Goal: Book appointment/travel/reservation

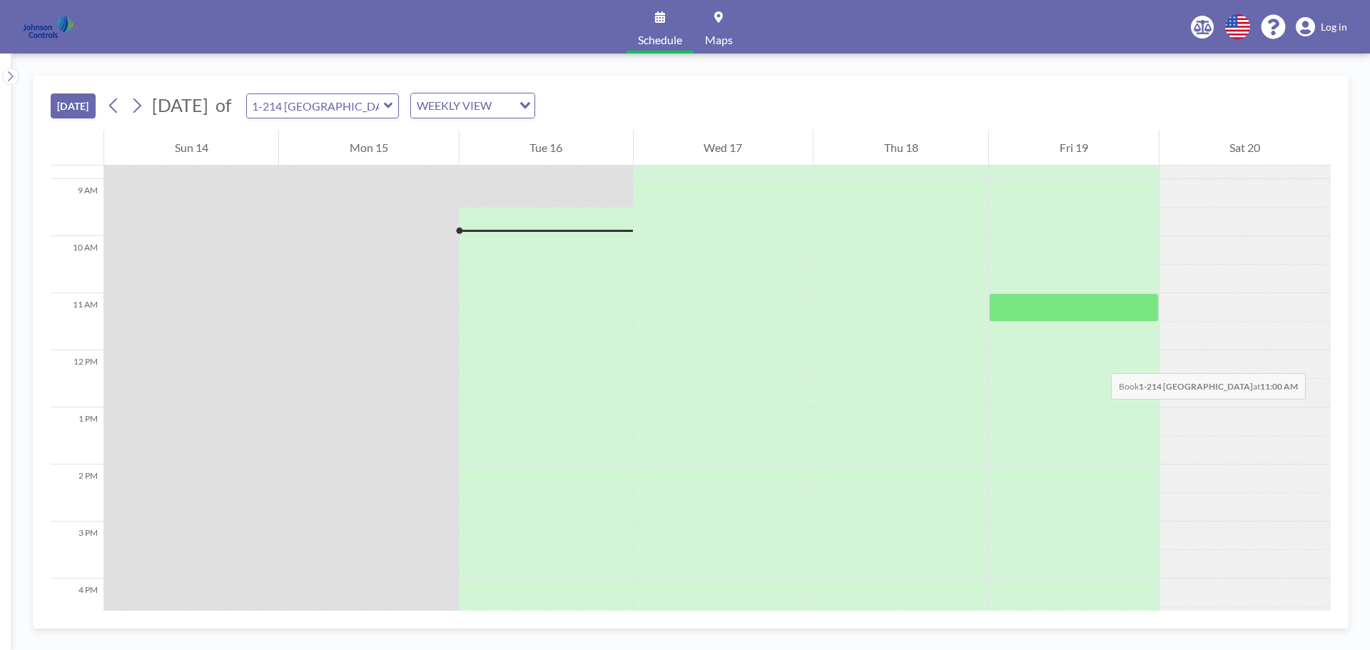
scroll to position [514, 0]
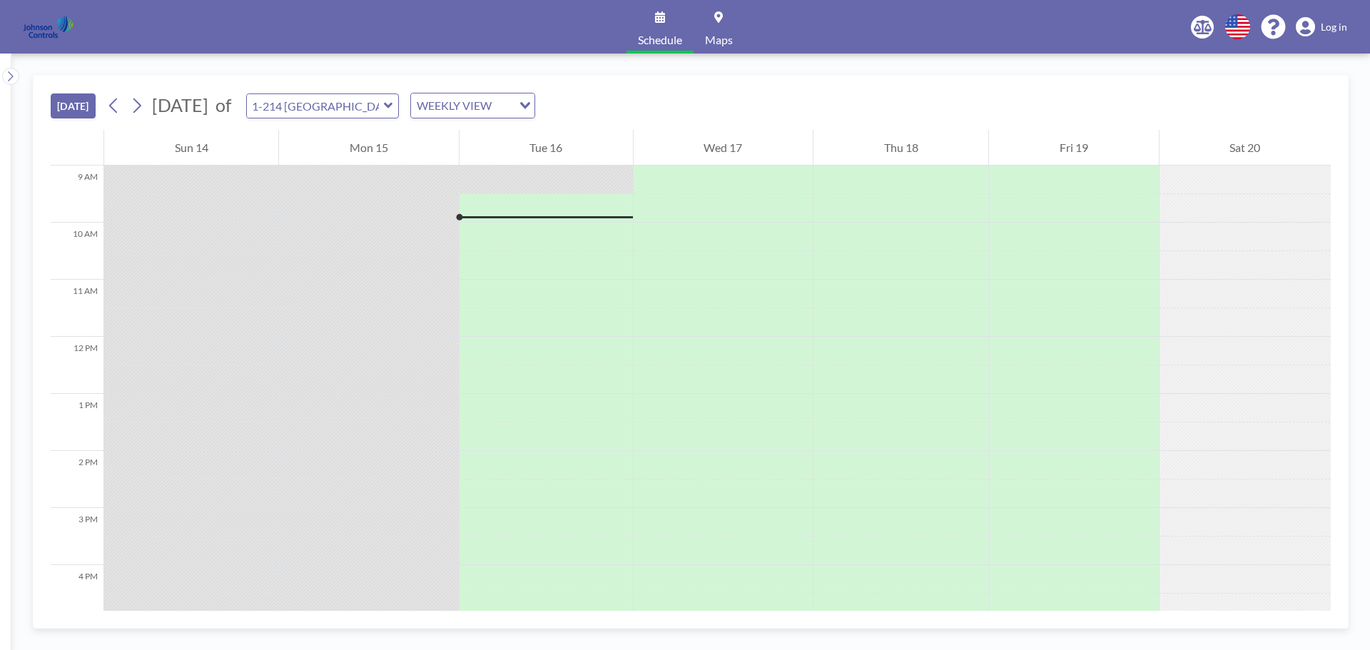
click at [1342, 23] on span "Log in" at bounding box center [1334, 27] width 26 height 13
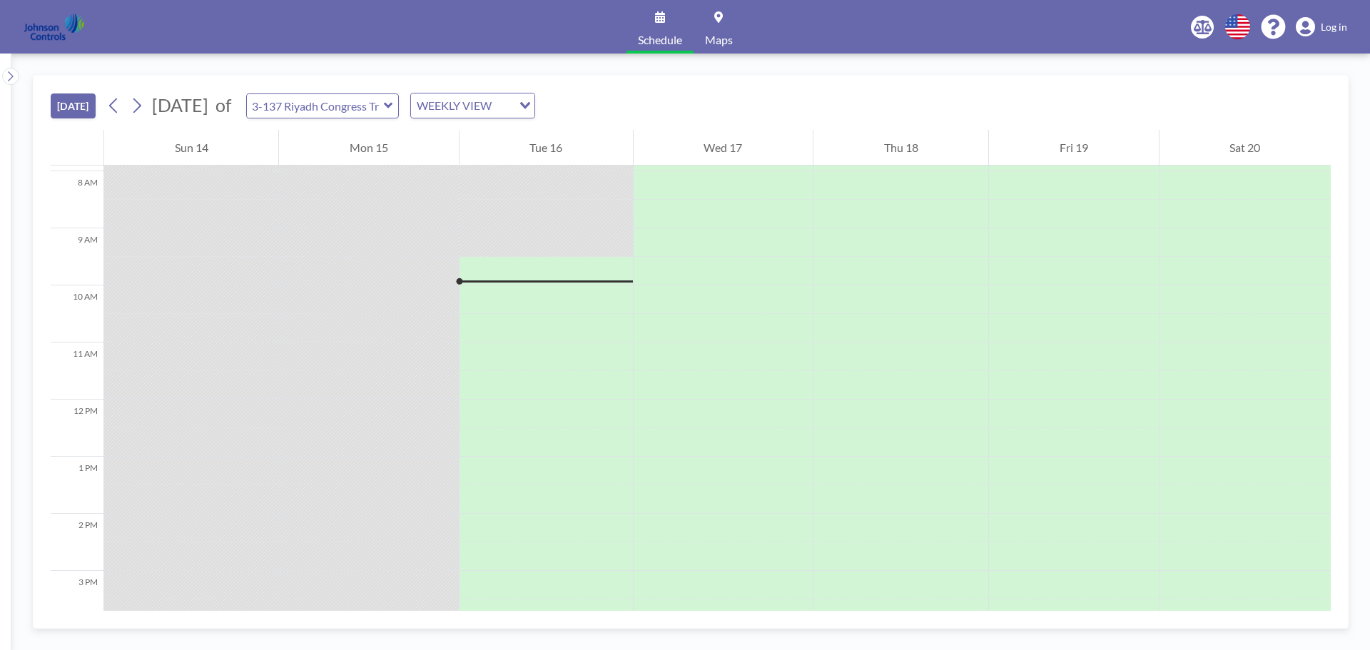
scroll to position [514, 0]
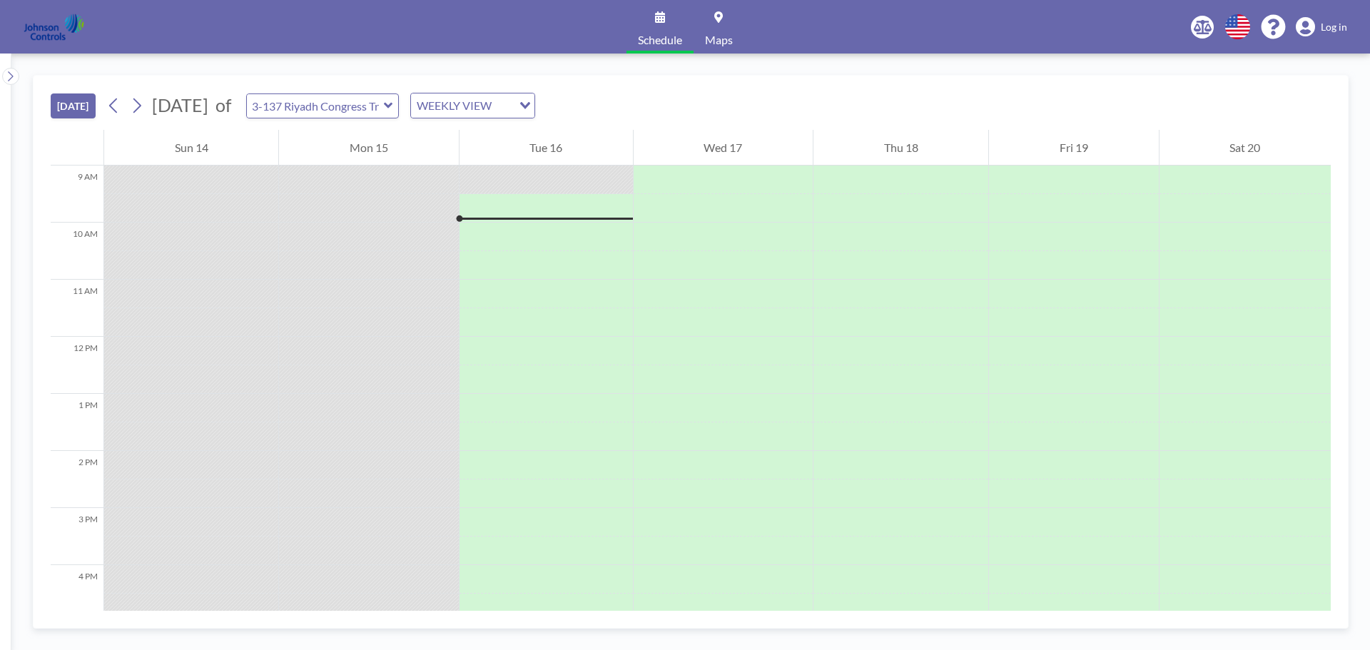
click at [1330, 24] on span "Log in" at bounding box center [1334, 27] width 26 height 13
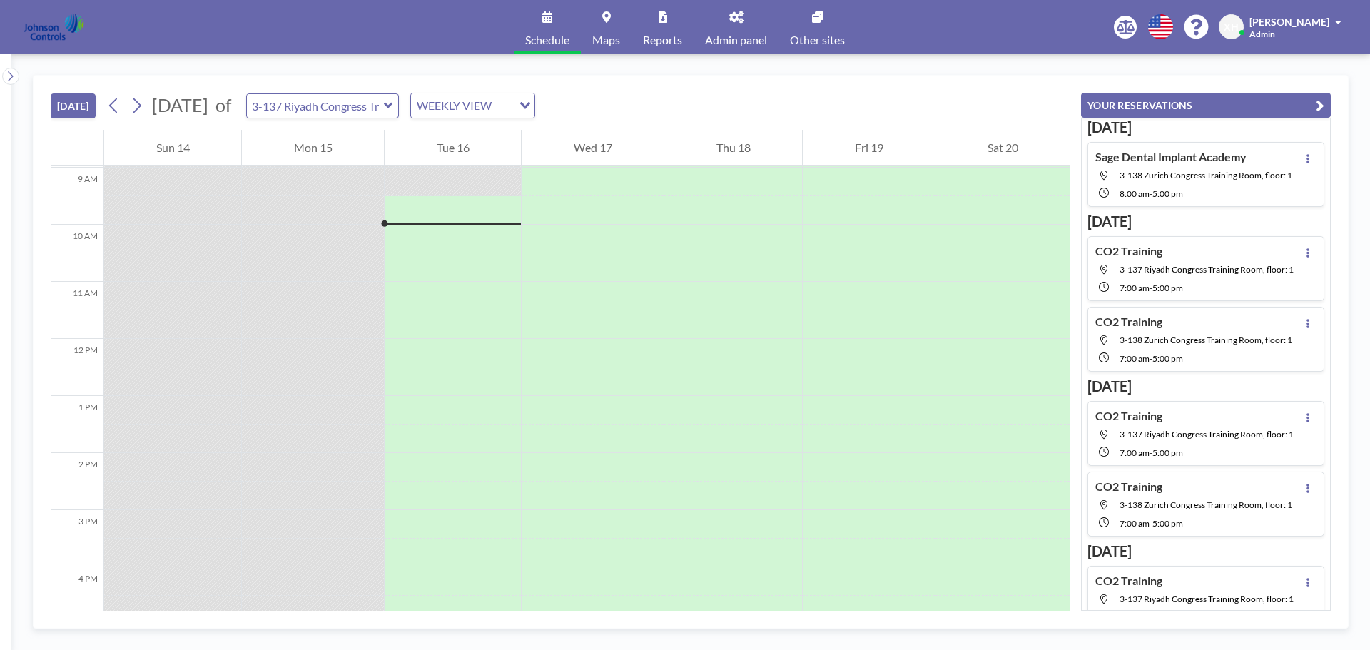
scroll to position [514, 0]
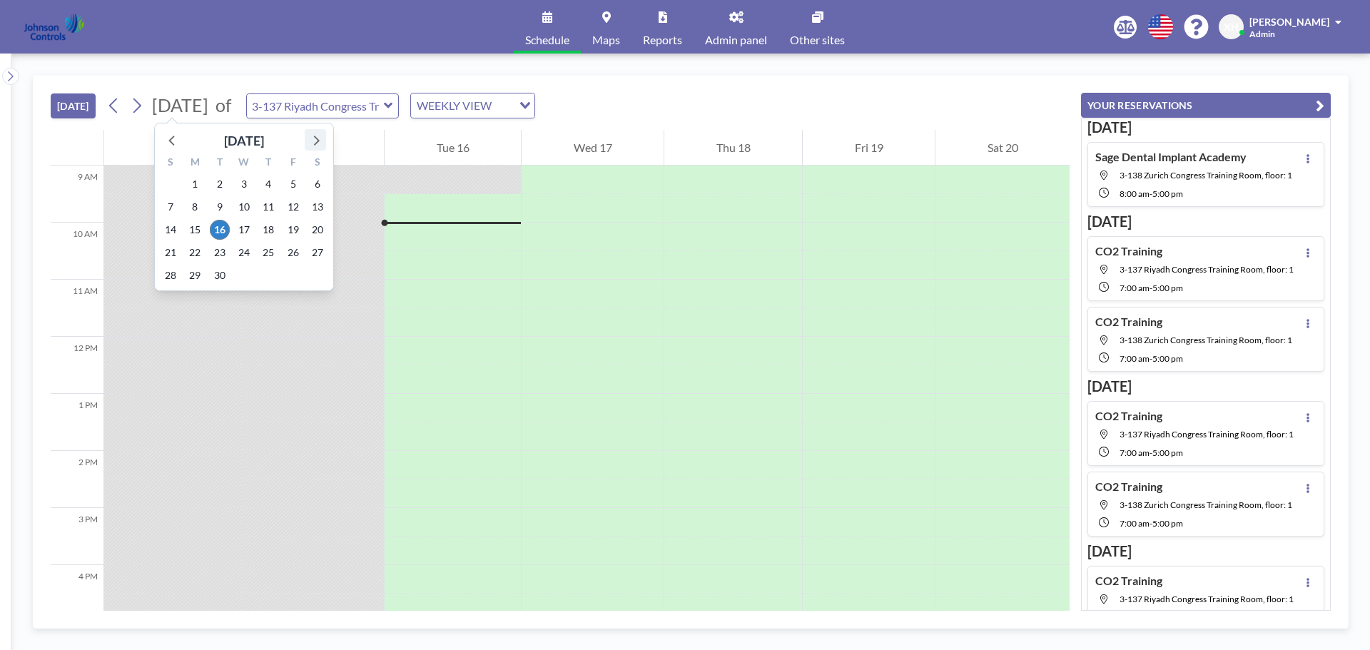
click at [313, 141] on icon at bounding box center [315, 140] width 19 height 19
click at [313, 143] on icon at bounding box center [315, 140] width 19 height 19
click at [201, 276] on span "27" at bounding box center [195, 276] width 20 height 20
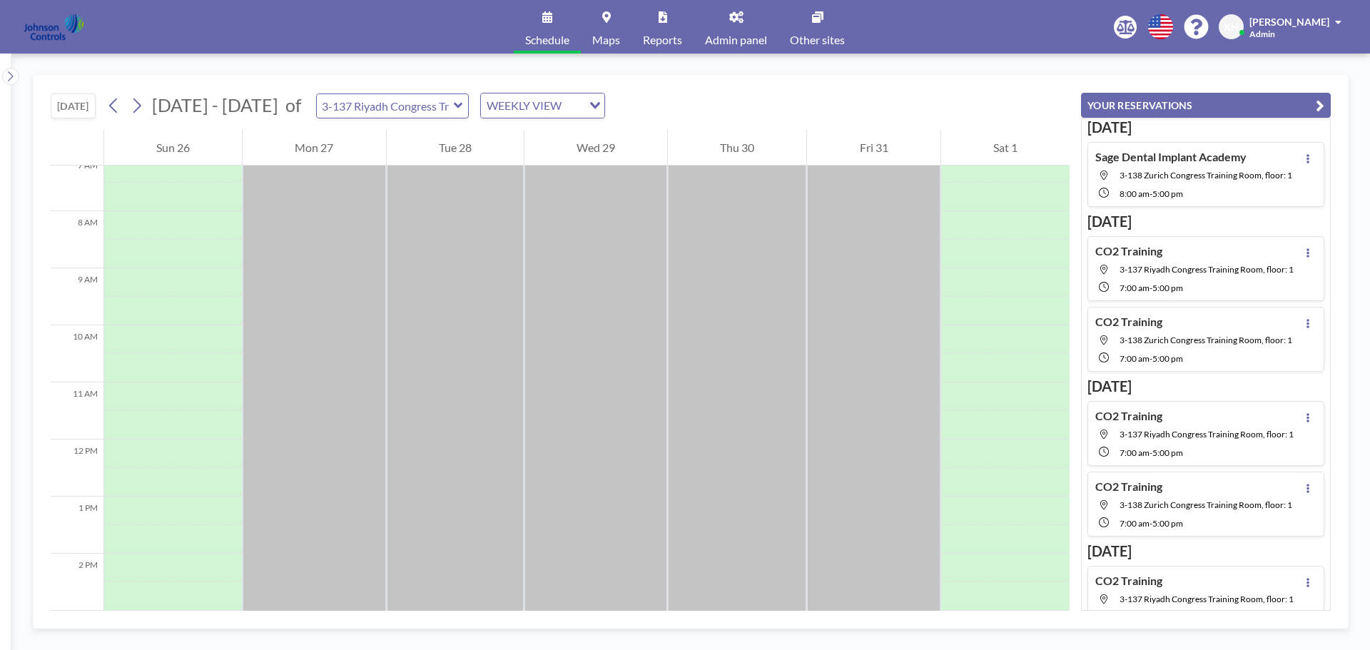
scroll to position [428, 0]
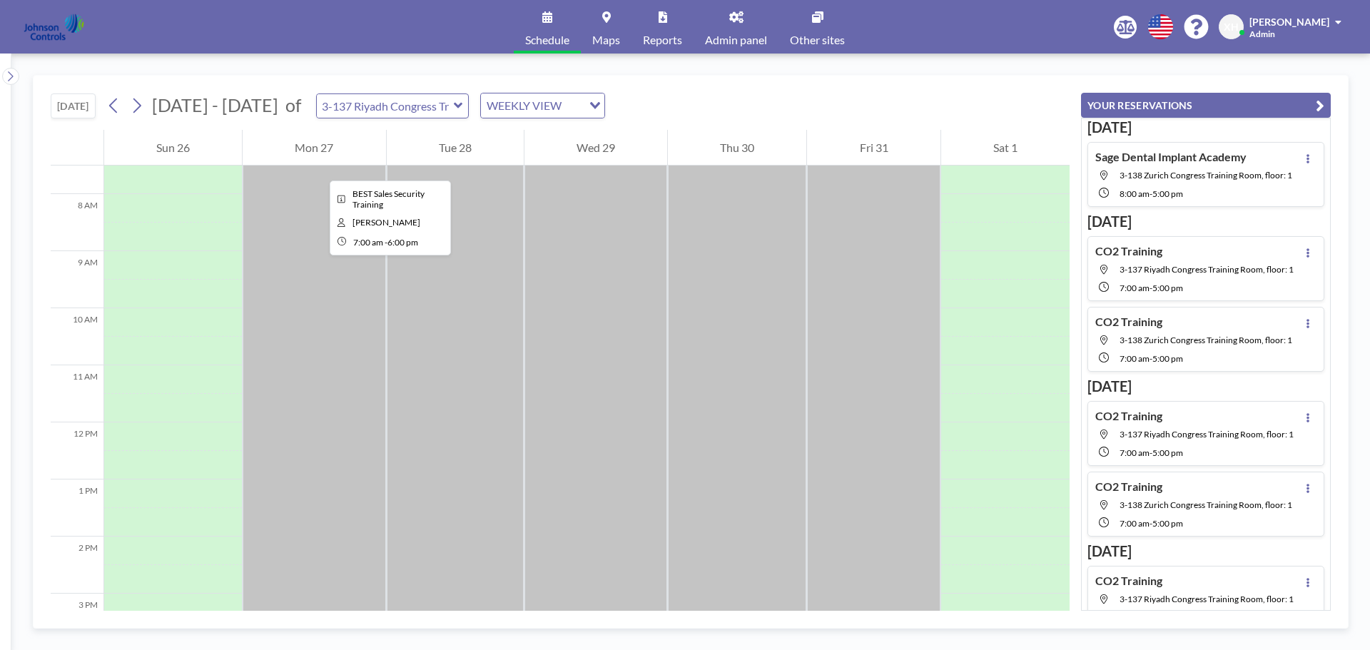
click at [318, 168] on div at bounding box center [314, 451] width 143 height 628
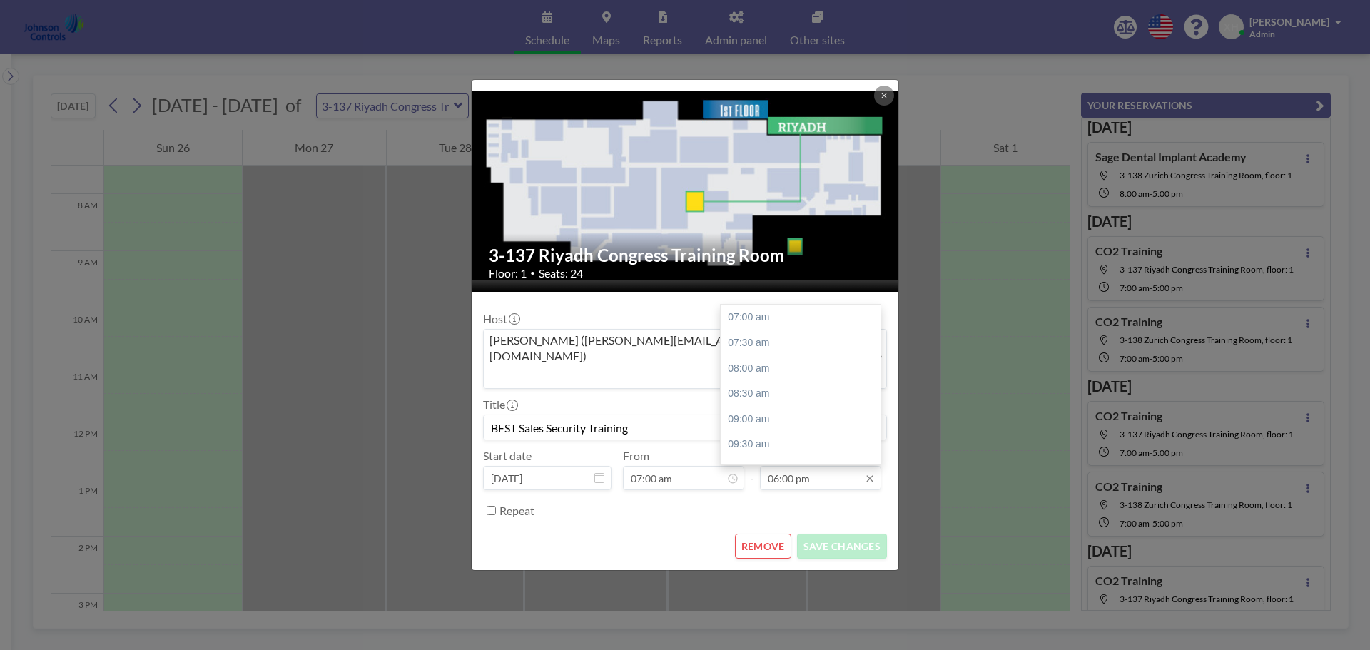
scroll to position [559, 0]
click at [631, 534] on div "REMOVE SAVE CHANGES" at bounding box center [685, 546] width 404 height 25
click at [407, 517] on div "3-137 Riyadh Congress Training Room Floor: 1 • Seats: 24 Host Shirl Madison (sh…" at bounding box center [685, 325] width 1370 height 650
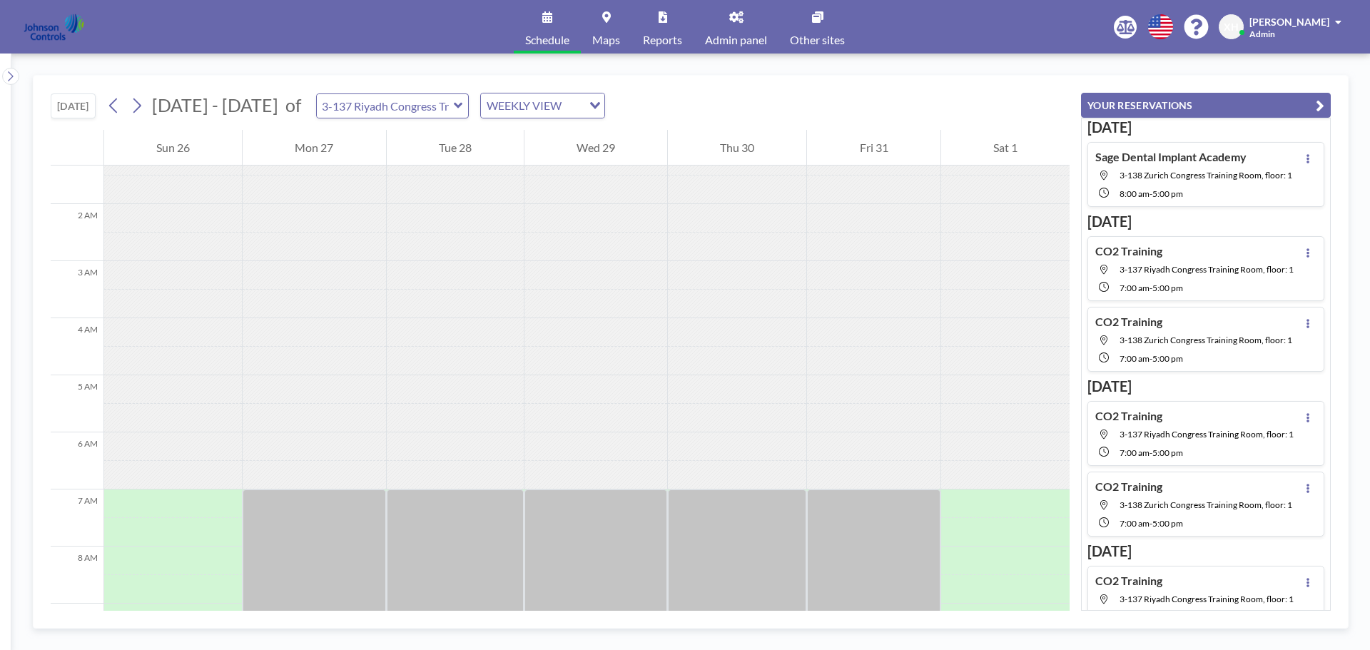
scroll to position [0, 0]
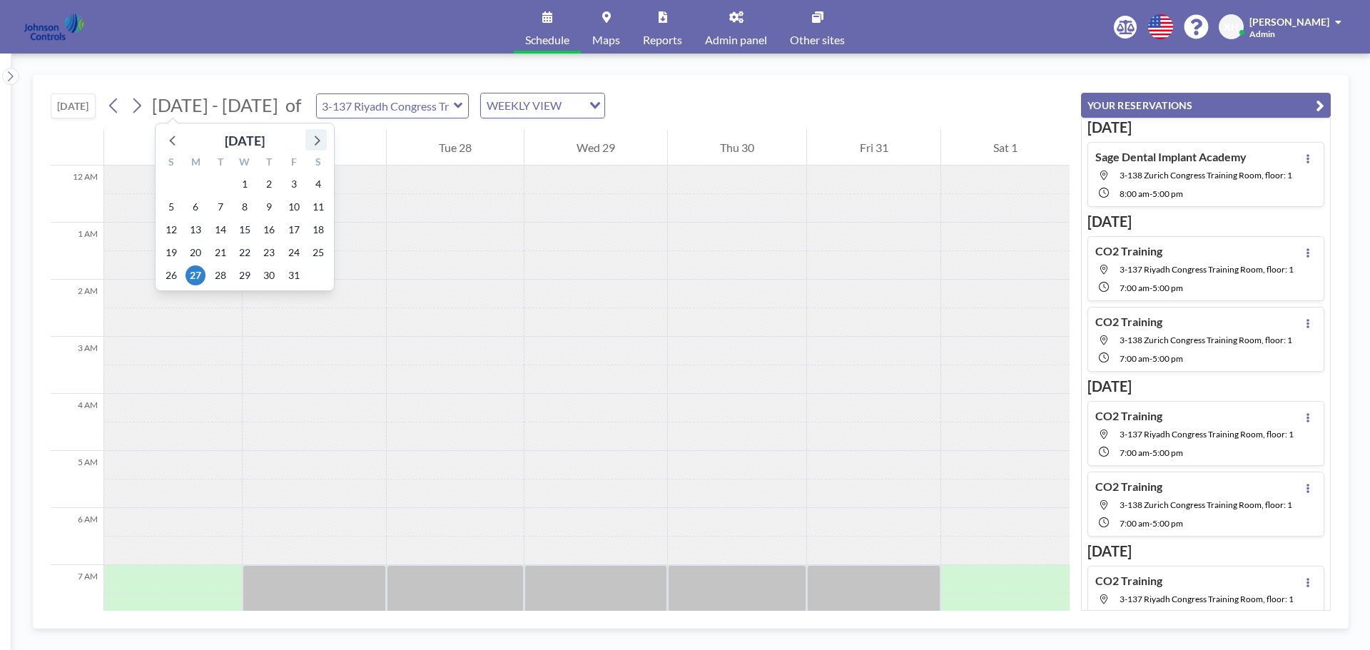
click at [312, 146] on icon at bounding box center [316, 140] width 19 height 19
click at [310, 146] on icon at bounding box center [316, 140] width 19 height 19
click at [202, 234] on span "15" at bounding box center [196, 230] width 20 height 20
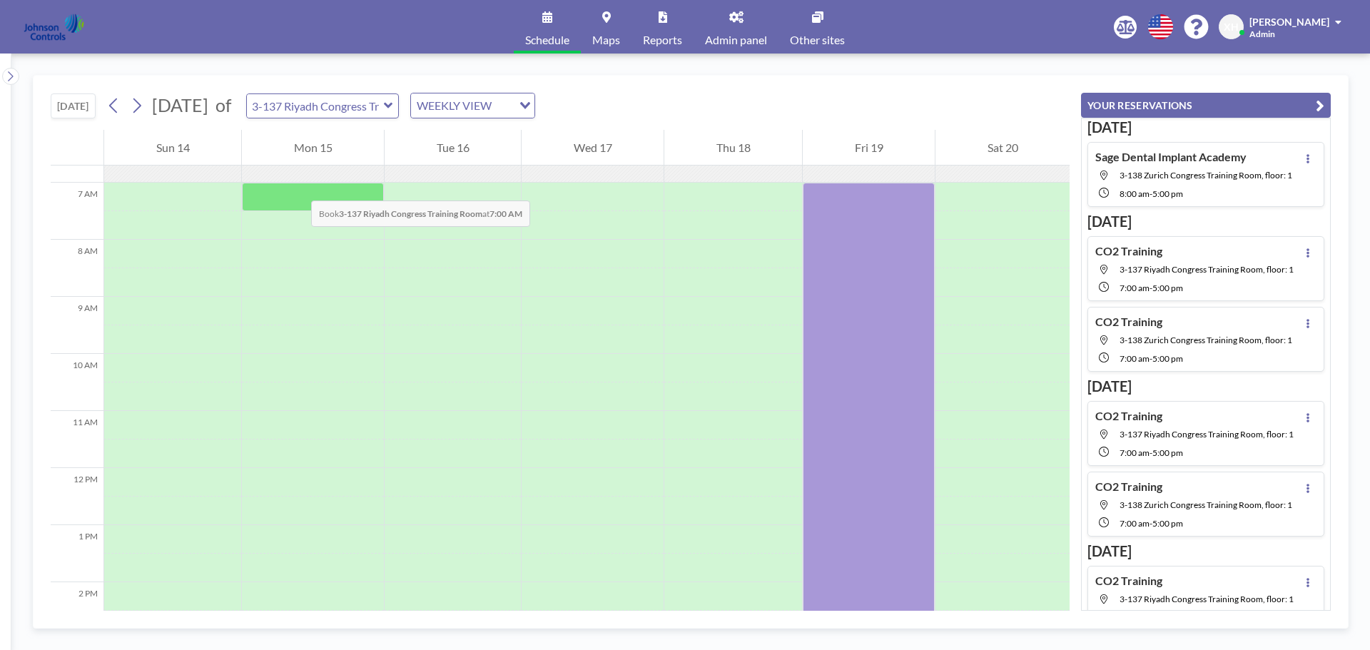
scroll to position [357, 0]
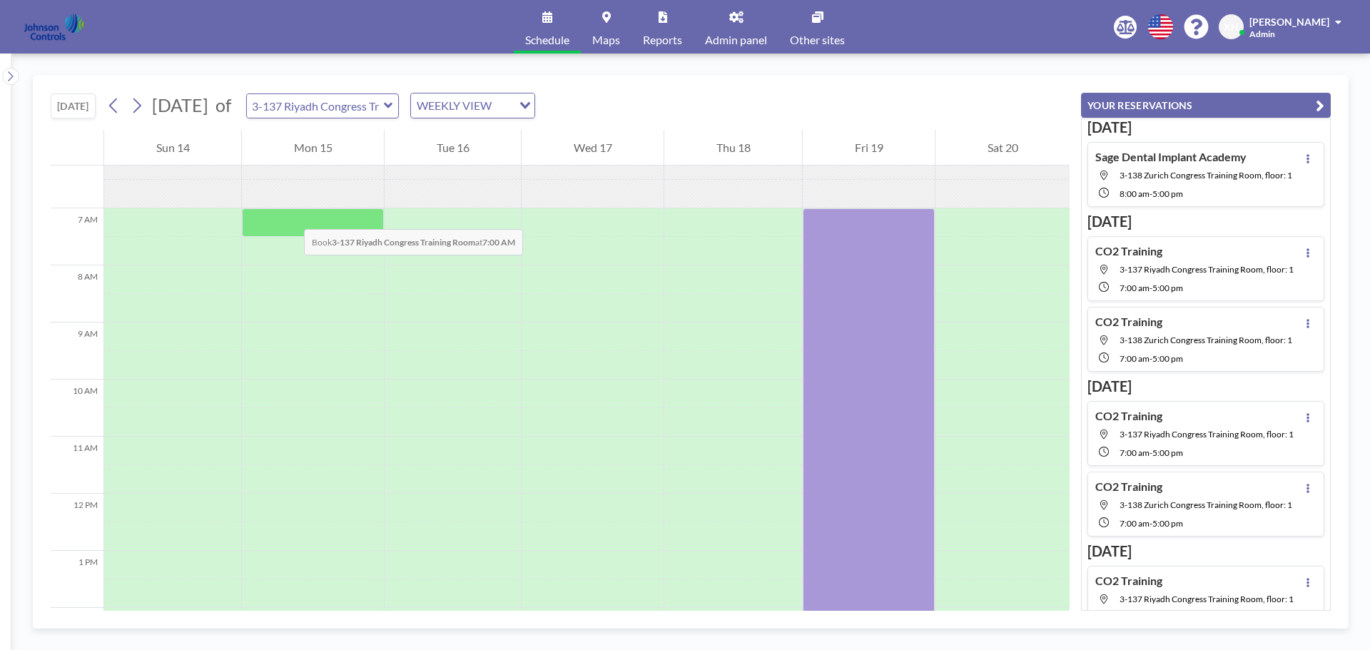
click at [290, 215] on div at bounding box center [313, 222] width 142 height 29
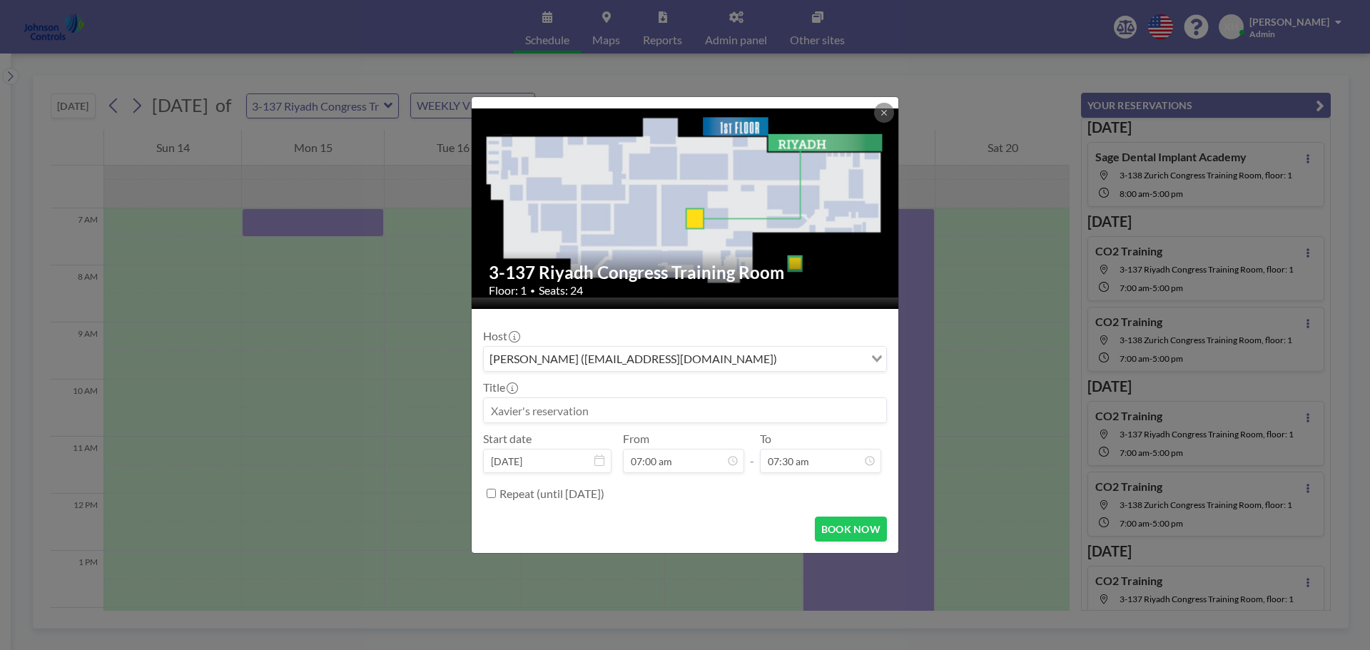
click at [782, 357] on input "Search for option" at bounding box center [822, 359] width 81 height 19
type input "s"
click at [782, 359] on input "Search for option" at bounding box center [822, 359] width 81 height 19
paste input "shirl.madison@jci.com"
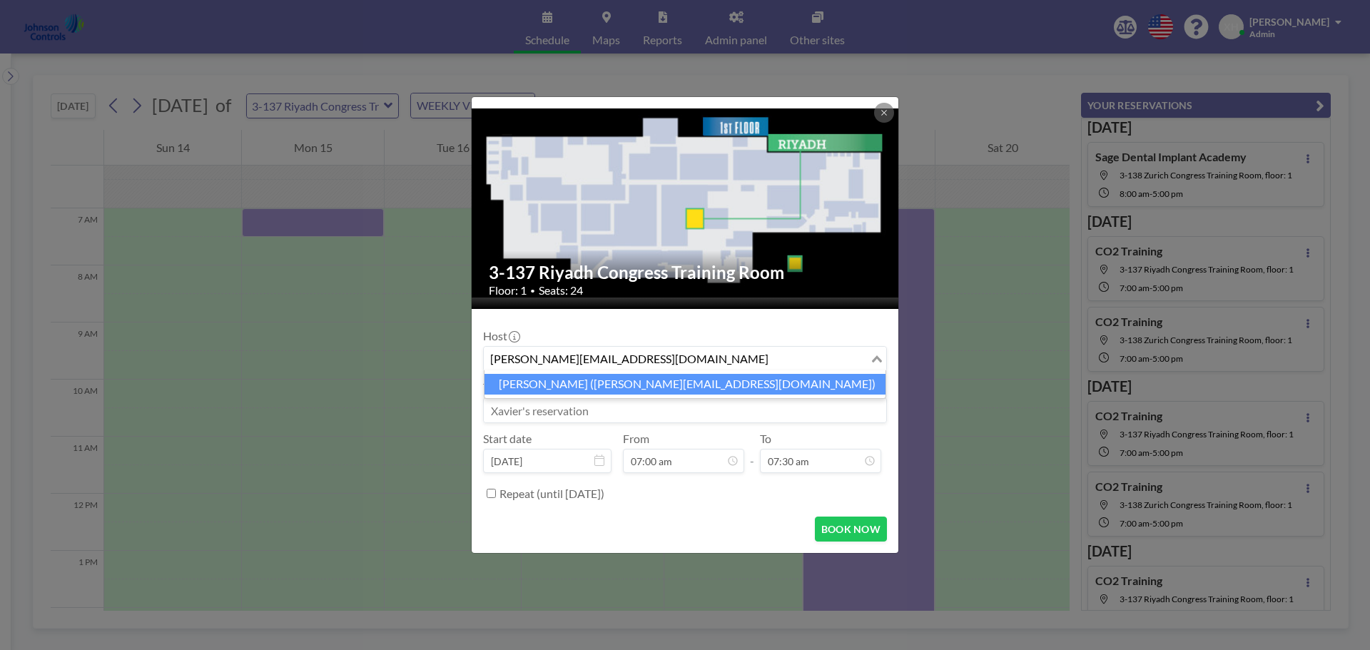
click at [652, 386] on li "Shirl Madison (shirl.madison@jci.com)" at bounding box center [685, 384] width 401 height 21
type input "shirl.madison@jci.com"
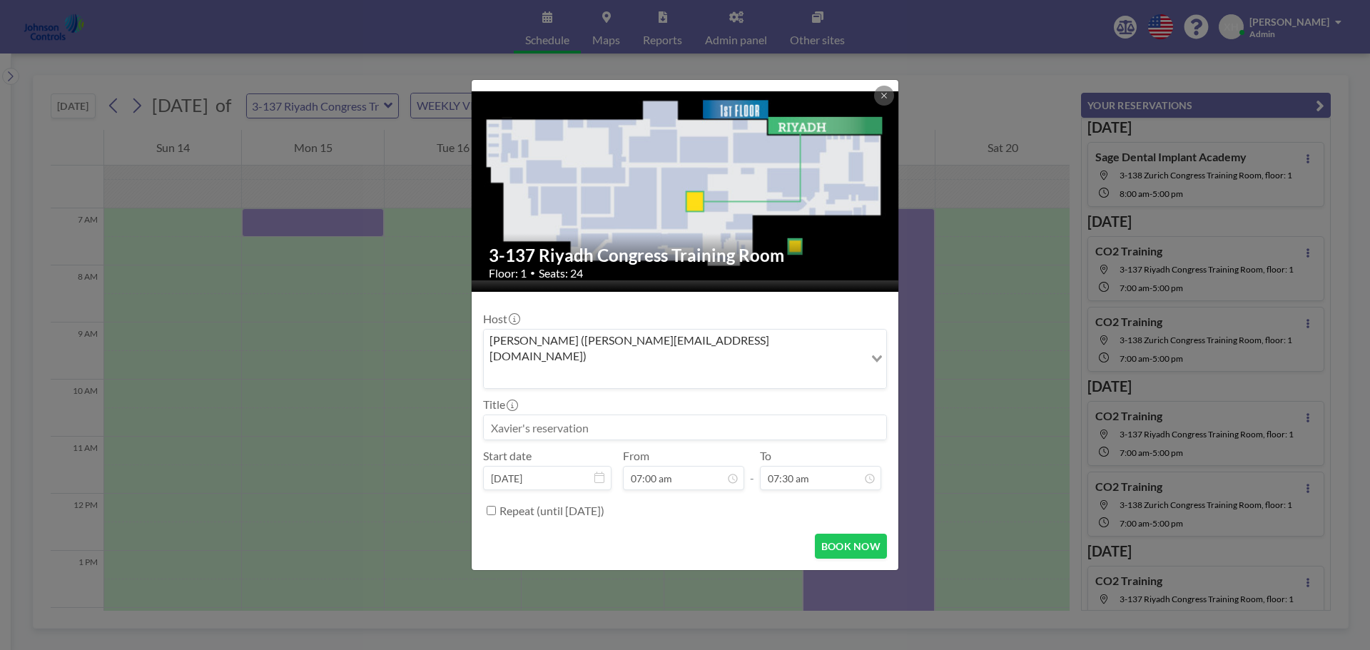
click at [581, 415] on input at bounding box center [685, 427] width 403 height 24
click at [492, 415] on input at bounding box center [685, 427] width 403 height 24
paste input "Secuity Products Leadership Team"
click at [507, 415] on input "Secuity Products Leadership Team" at bounding box center [685, 427] width 403 height 24
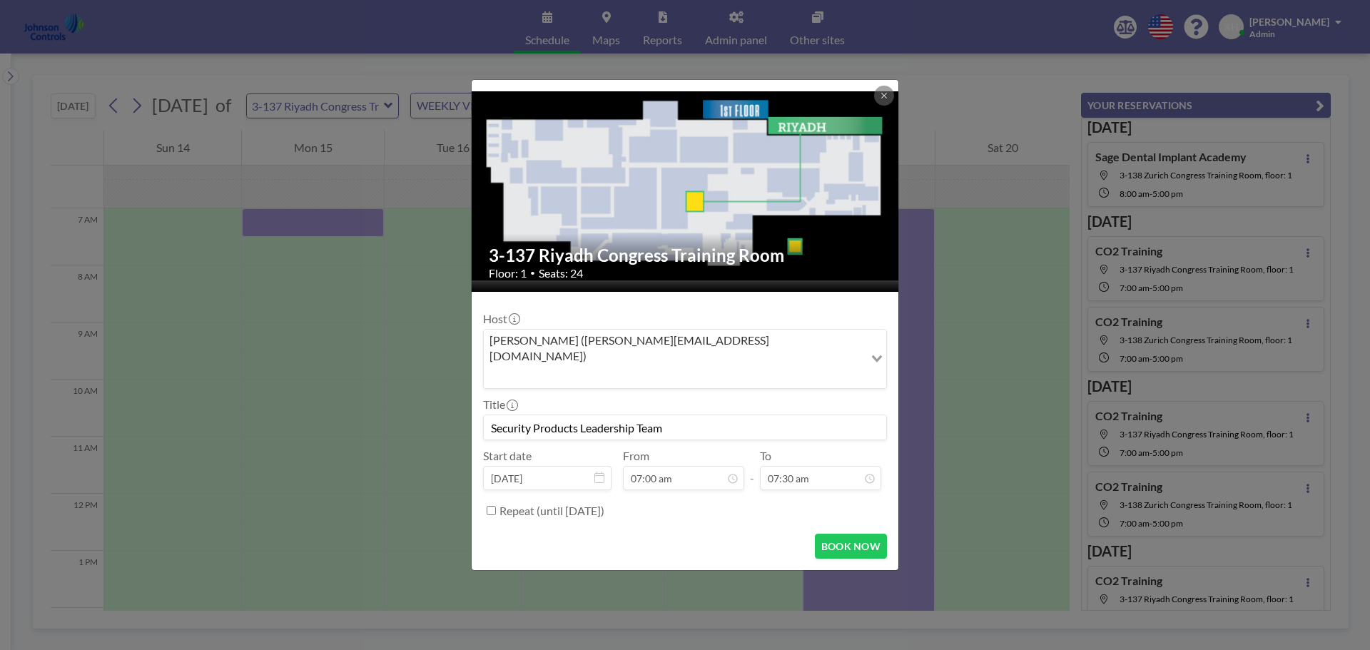
type input "Security Products Leadership Team"
click at [748, 359] on div "07:00 pm" at bounding box center [804, 372] width 167 height 26
type input "07:00 pm"
click at [491, 506] on input "Repeat (until September 16, 2027)" at bounding box center [491, 510] width 9 height 9
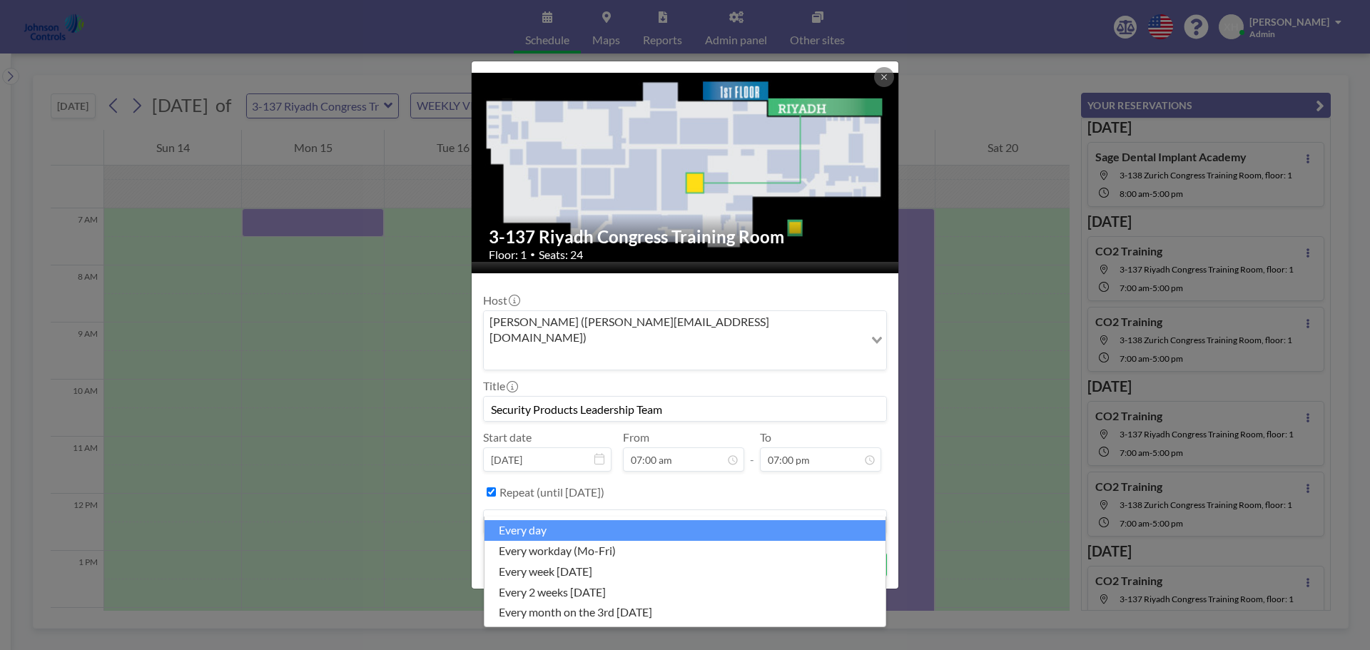
click at [618, 513] on input "Search for option" at bounding box center [676, 522] width 383 height 19
click at [708, 480] on div "Repeat (until September 16, 2027)" at bounding box center [694, 492] width 388 height 24
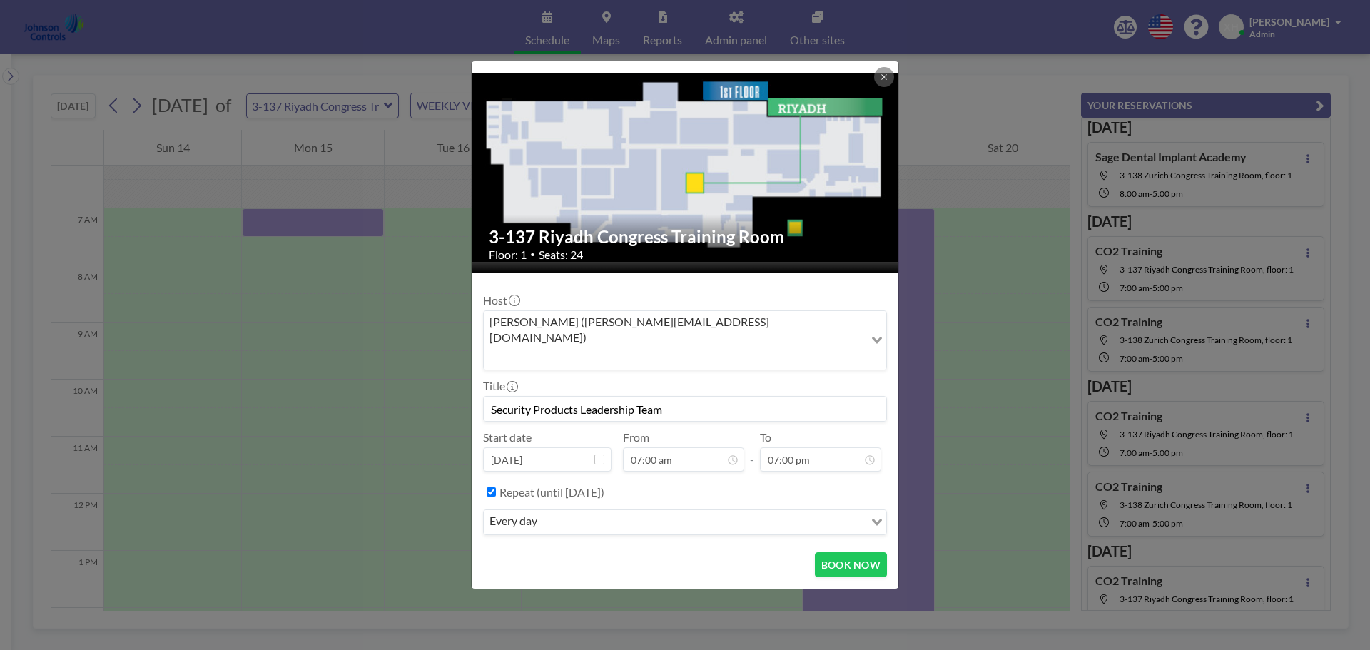
click at [492, 487] on input "Repeat (until September 16, 2027)" at bounding box center [491, 491] width 9 height 9
checkbox input "false"
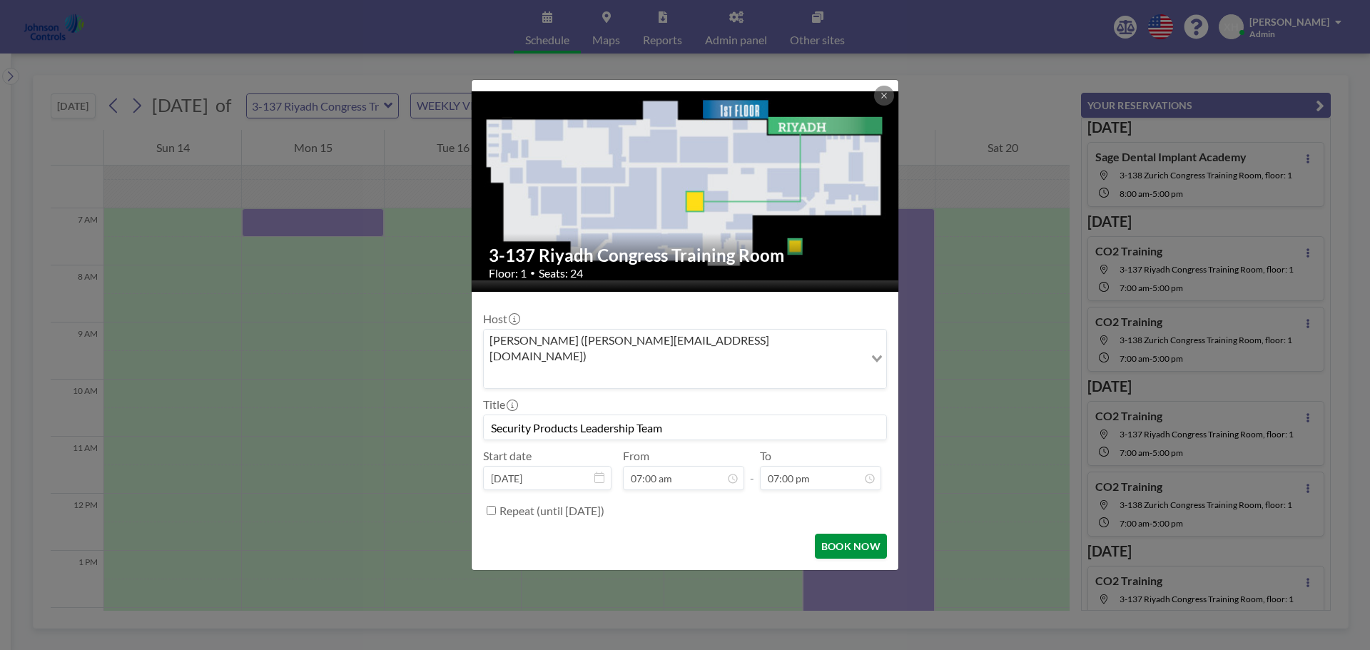
click at [833, 534] on button "BOOK NOW" at bounding box center [851, 546] width 72 height 25
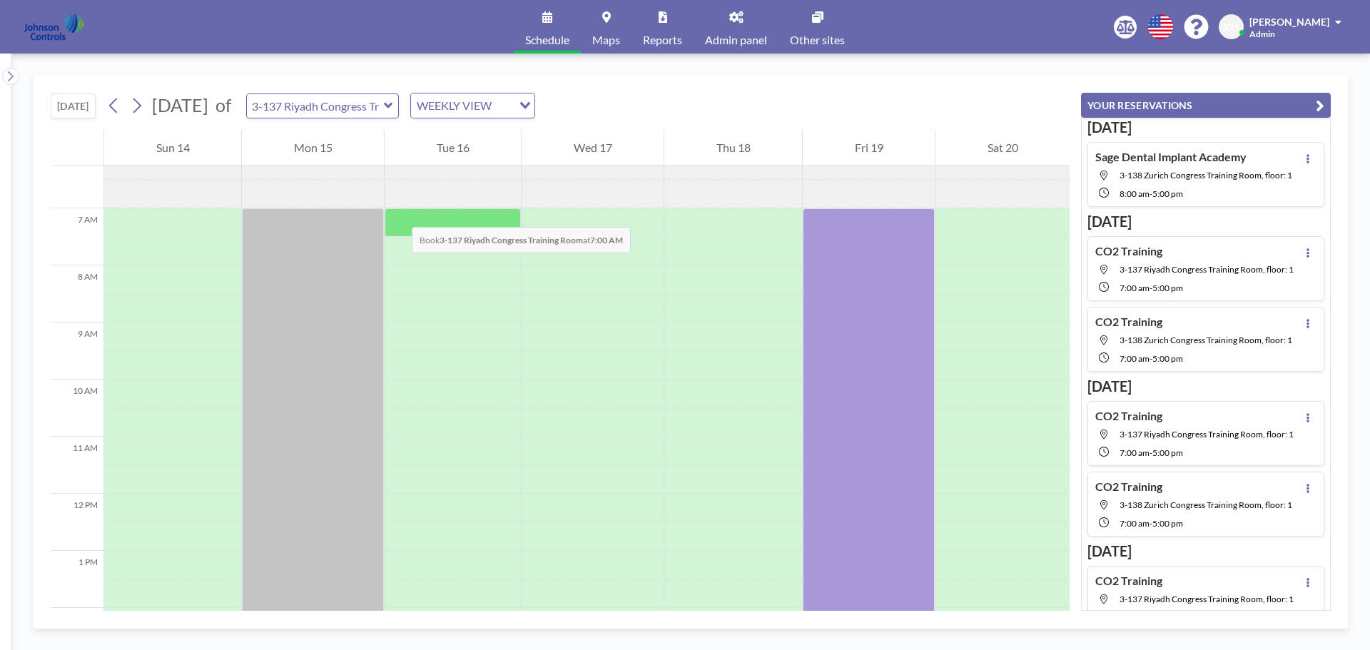
drag, startPoint x: 383, startPoint y: 214, endPoint x: 398, endPoint y: 213, distance: 15.1
click at [398, 213] on div at bounding box center [453, 222] width 136 height 29
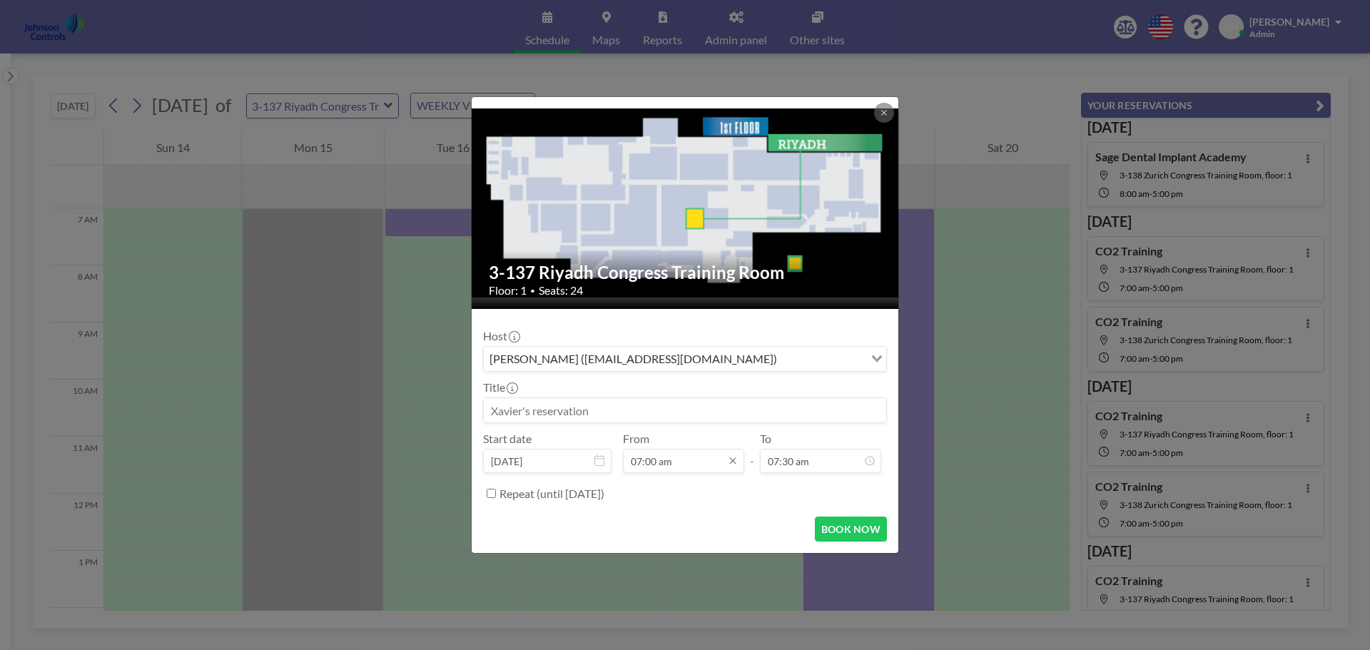
scroll to position [26, 0]
click at [592, 363] on div "Xavier Ham (xavier.ham-ext@jci.com)" at bounding box center [677, 357] width 386 height 21
click at [519, 411] on input at bounding box center [685, 410] width 403 height 24
paste input "shirl.madison@jci.com"
type input "shirl.madison@jci.com"
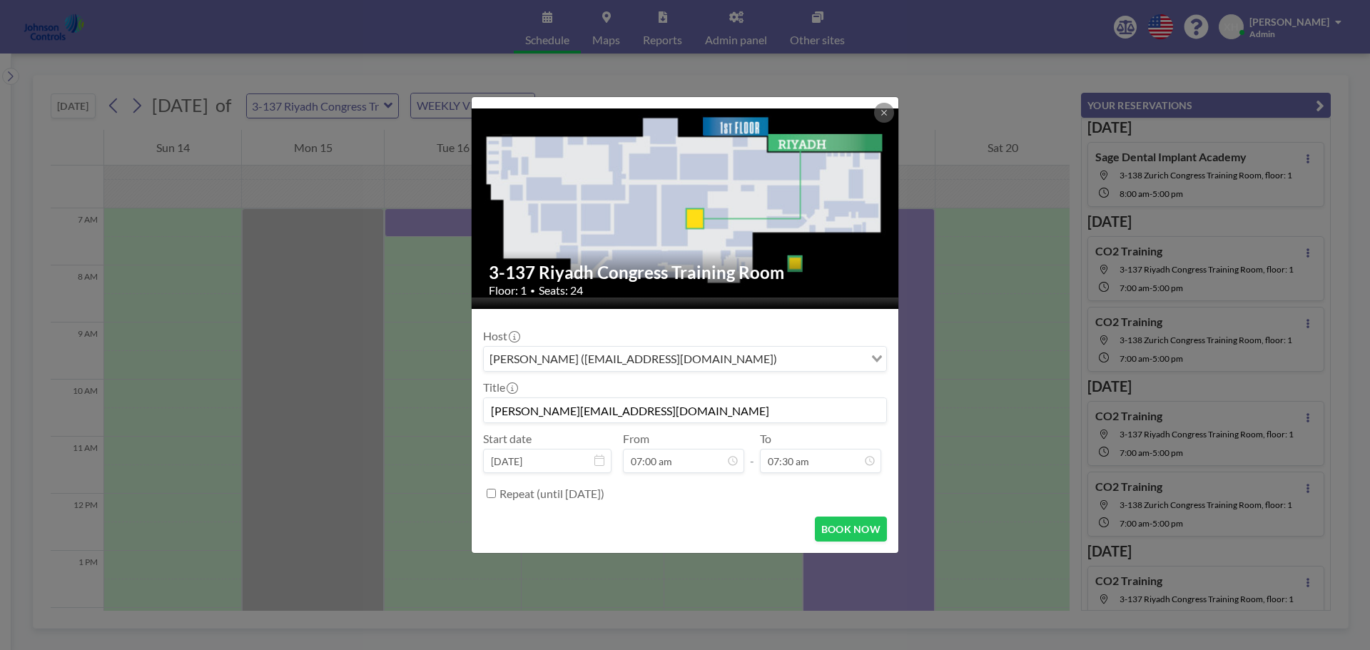
click at [782, 361] on input "Search for option" at bounding box center [822, 359] width 81 height 19
paste input "shirl.madison@jci.com"
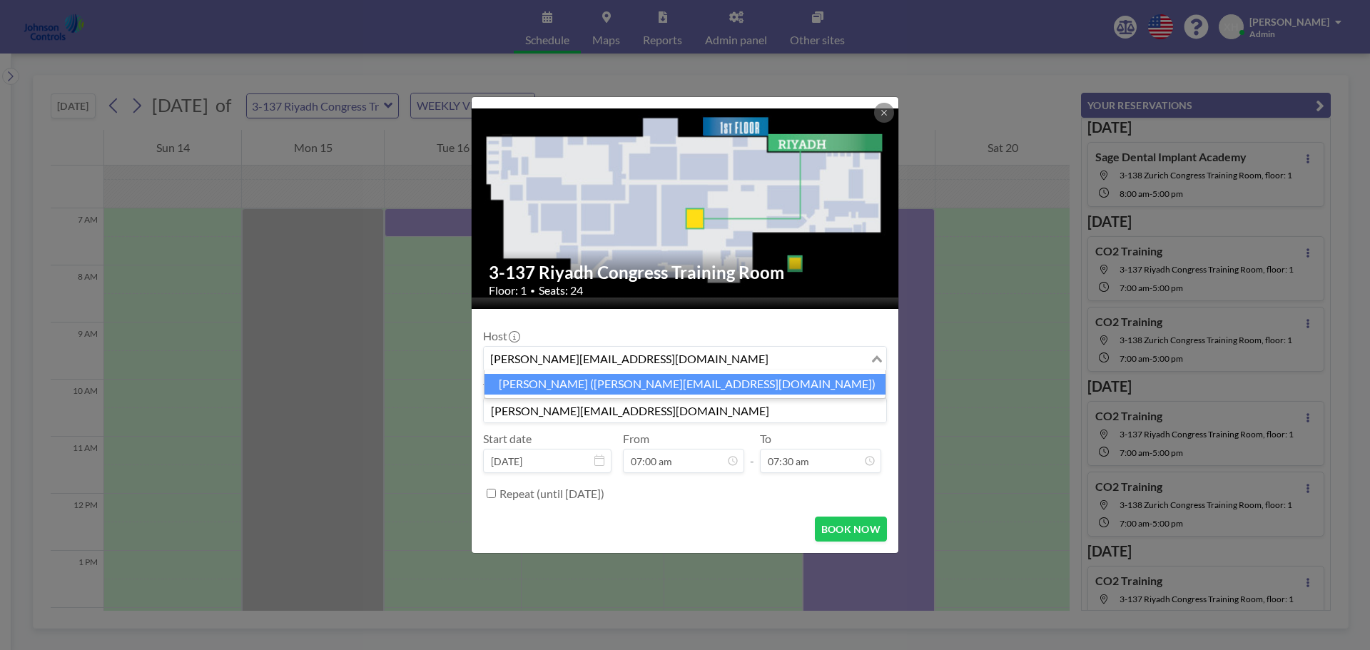
click at [603, 385] on li "Shirl Madison (shirl.madison@jci.com)" at bounding box center [685, 384] width 401 height 21
type input "shirl.madison@jci.com"
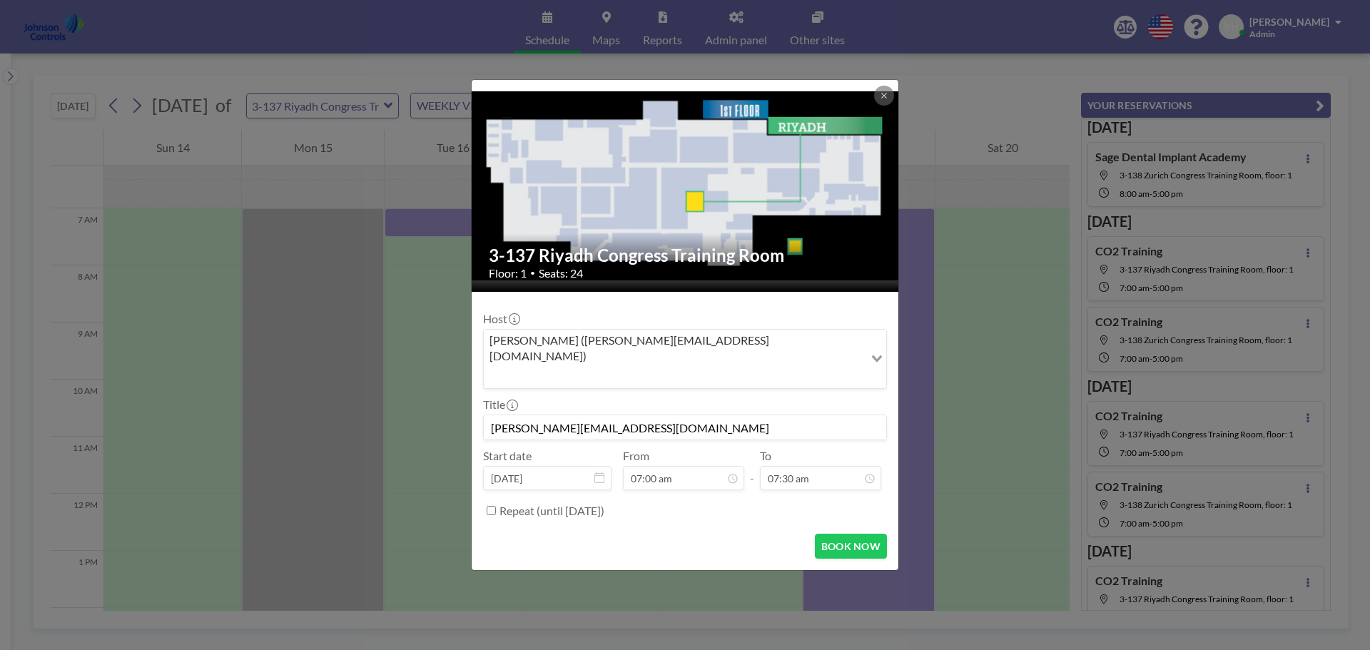
click at [644, 418] on input "shirl.madison@jci.com" at bounding box center [685, 427] width 403 height 24
type input "s"
click at [560, 415] on input at bounding box center [685, 427] width 403 height 24
paste input "Secuity Products Leadership Team"
click at [509, 415] on input "Secuity Products Leadership Team" at bounding box center [685, 427] width 403 height 24
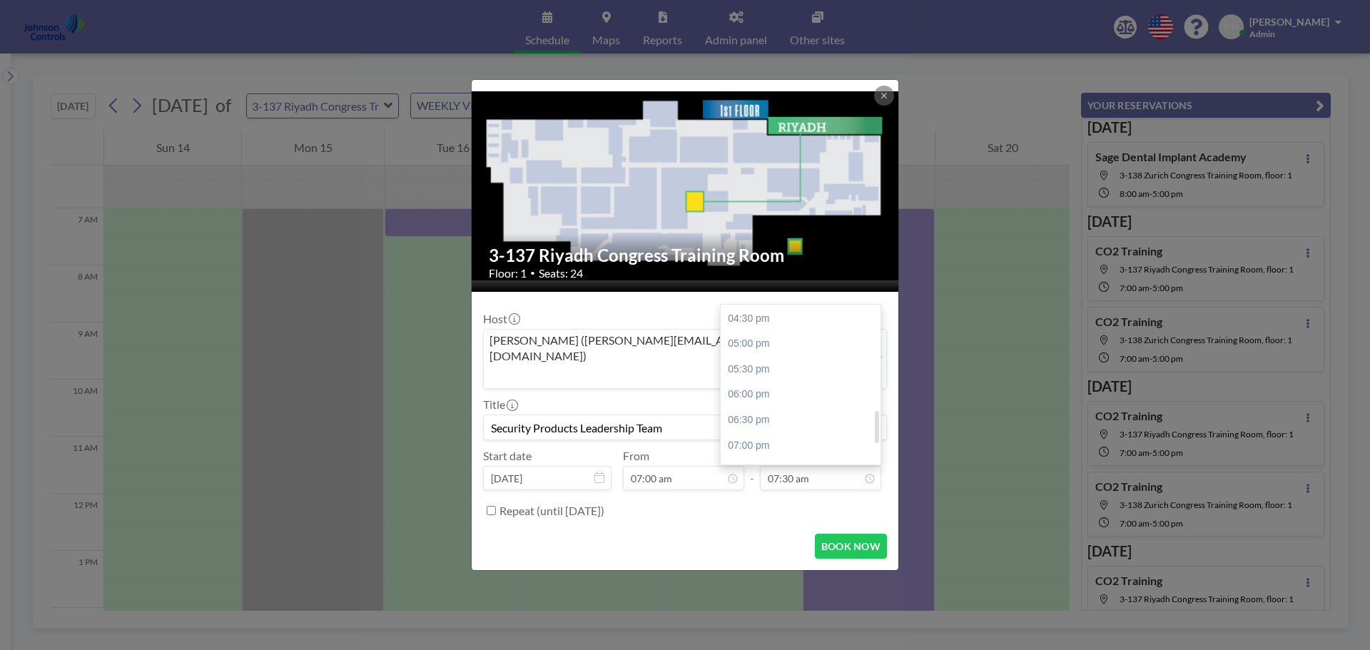
scroll to position [525, 0]
type input "Security Products Leadership Team"
click at [771, 390] on div "07:00 pm" at bounding box center [804, 403] width 167 height 26
type input "07:00 pm"
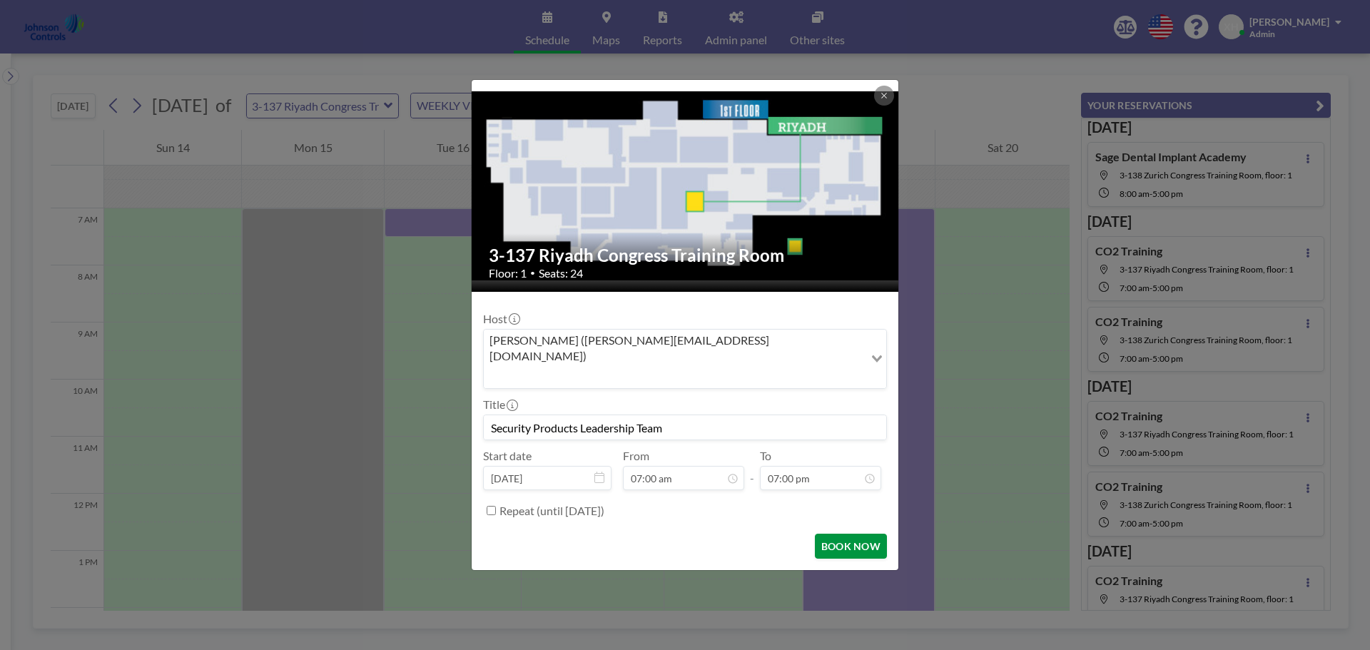
click at [834, 534] on button "BOOK NOW" at bounding box center [851, 546] width 72 height 25
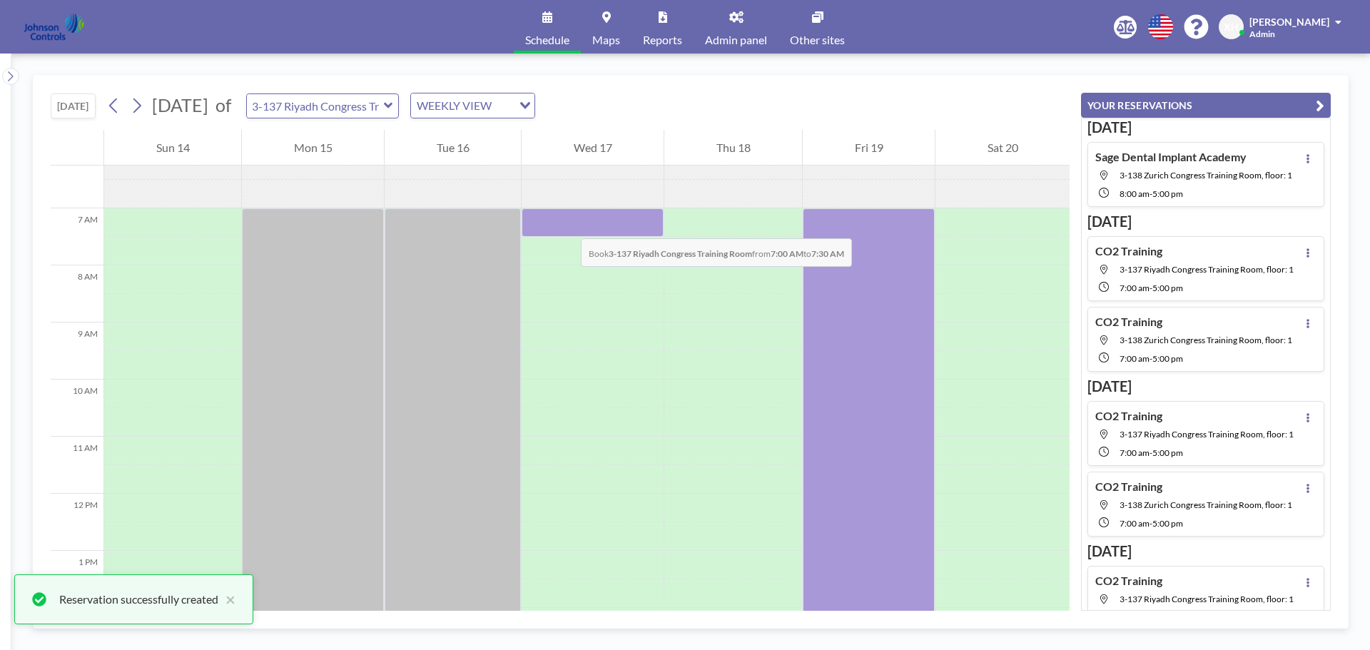
click at [567, 224] on div at bounding box center [593, 222] width 142 height 29
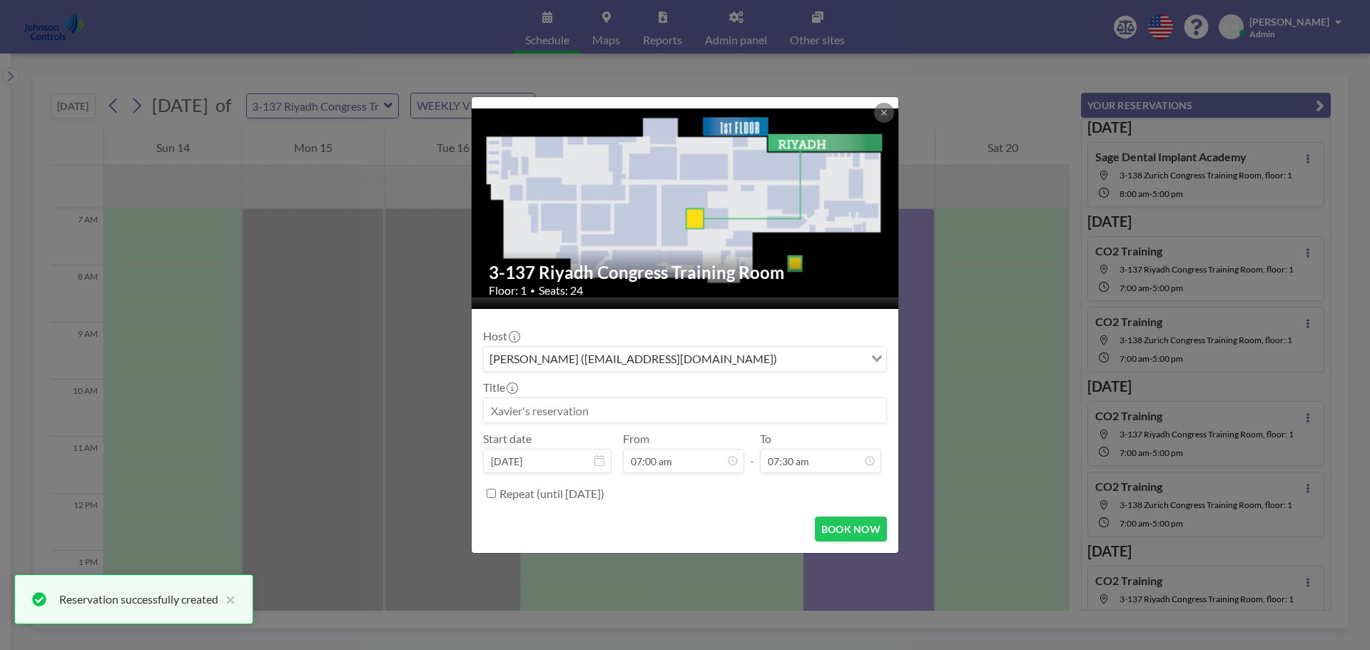
click at [570, 360] on div "Xavier Ham (xavier.ham-ext@jci.com)" at bounding box center [674, 357] width 380 height 21
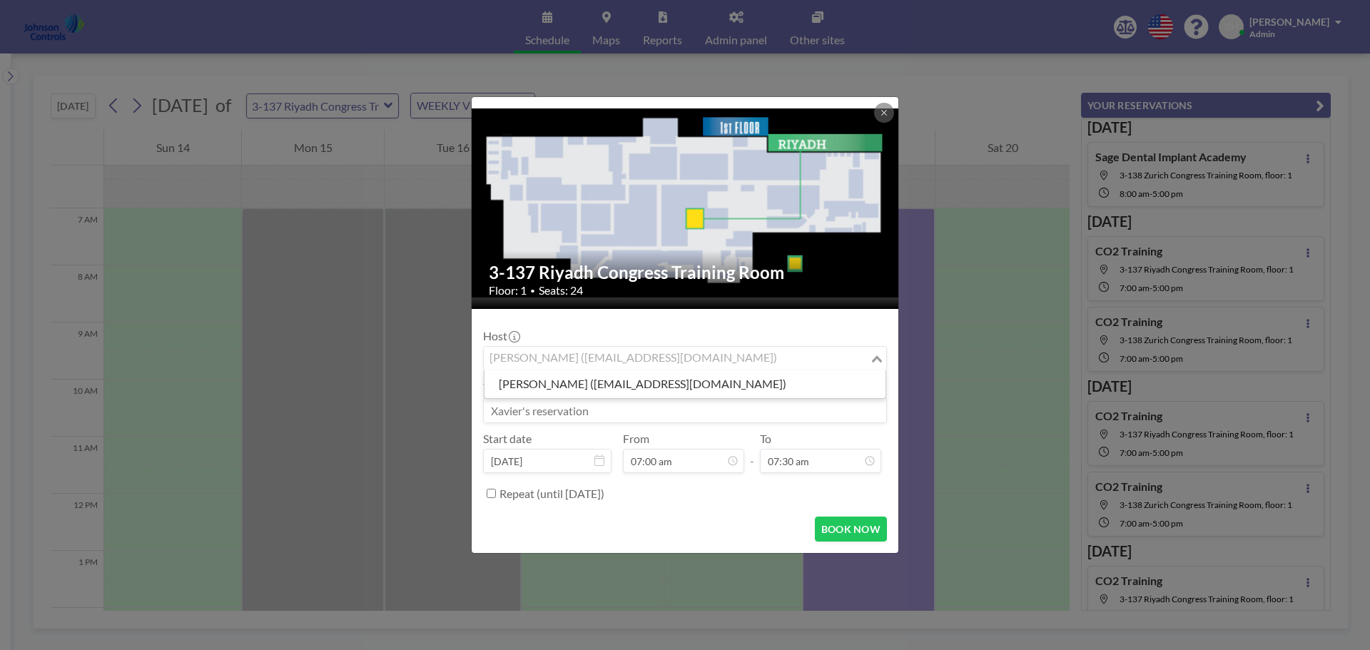
drag, startPoint x: 570, startPoint y: 360, endPoint x: 522, endPoint y: 350, distance: 48.7
click at [522, 350] on input "Search for option" at bounding box center [676, 359] width 383 height 19
click at [695, 358] on input "Search for option" at bounding box center [676, 359] width 383 height 19
click at [497, 363] on input "Search for option" at bounding box center [676, 359] width 383 height 19
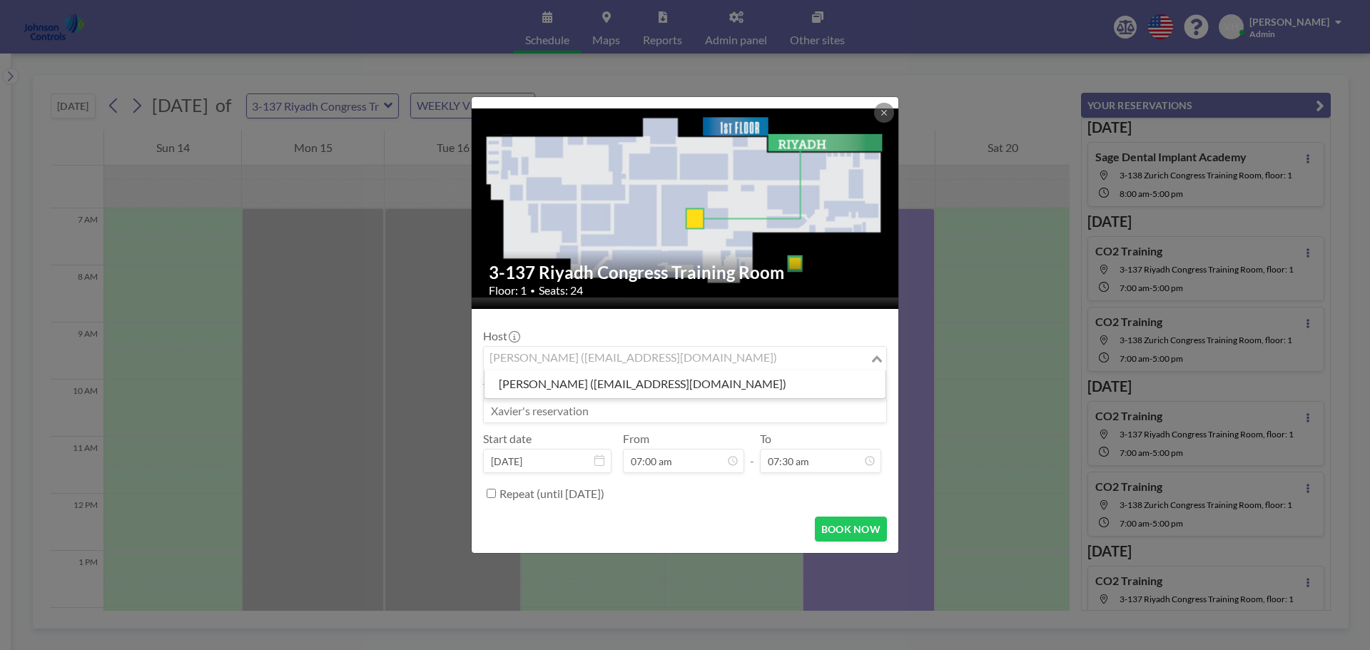
paste input "shirl.madison@jci.com"
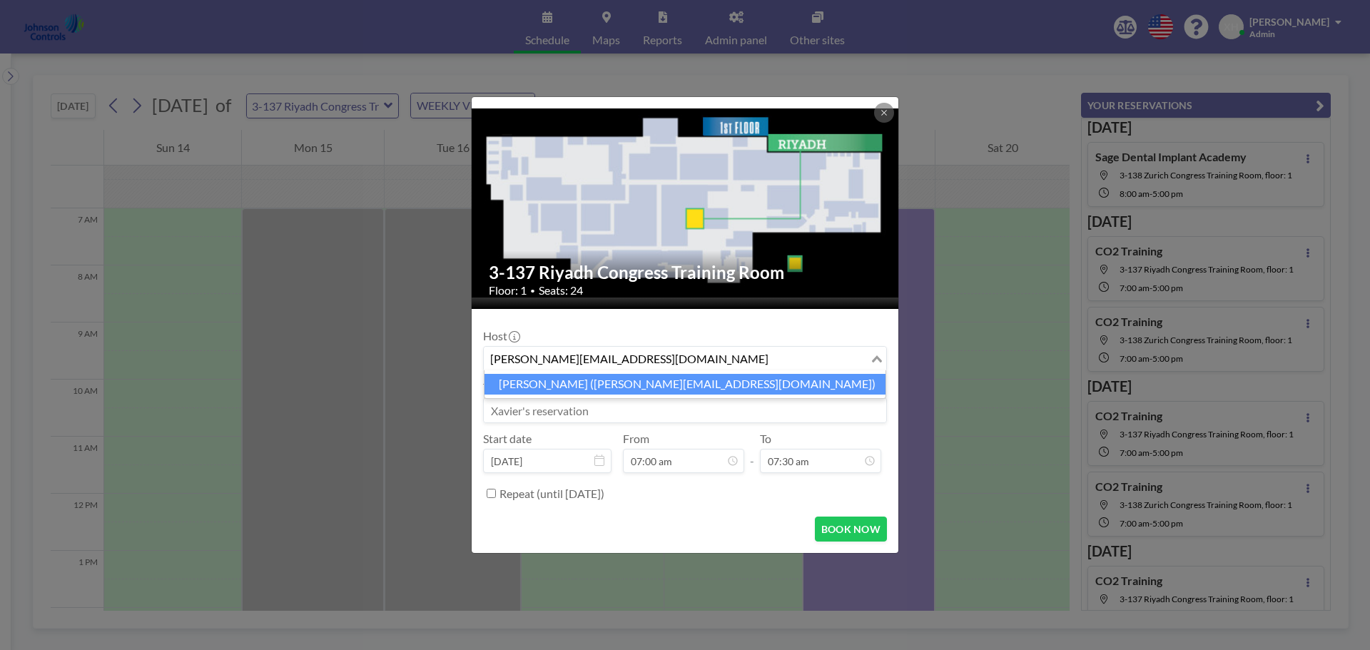
click at [596, 357] on input "shirl.madison@jci.com" at bounding box center [676, 359] width 383 height 19
click at [623, 357] on input "shirl.madison@jci.com" at bounding box center [676, 359] width 383 height 19
click at [614, 390] on li "Shirl Madison (shirl.madison@jci.com)" at bounding box center [685, 384] width 401 height 21
type input "shirl.madison@jci.com"
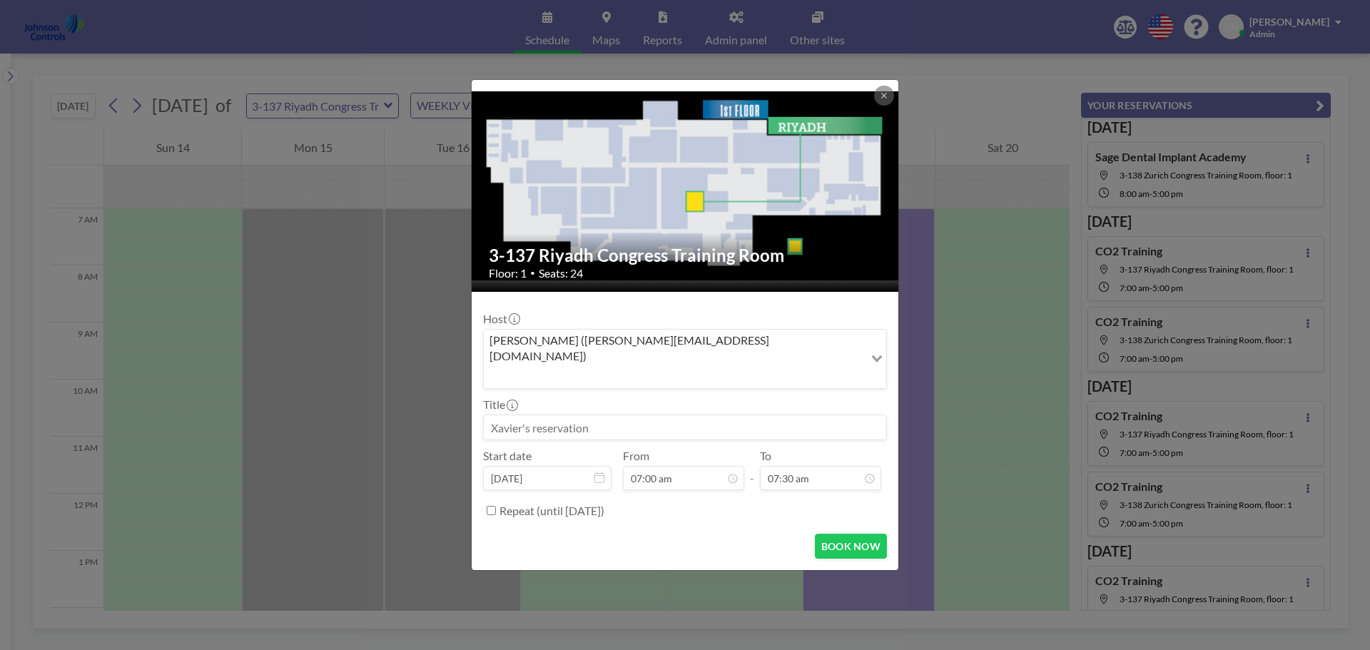
click at [595, 415] on input at bounding box center [685, 427] width 403 height 24
click at [507, 418] on input at bounding box center [685, 427] width 403 height 24
paste input "Secuity Products Leadership Team"
type input "Secuity Products Leadership Team"
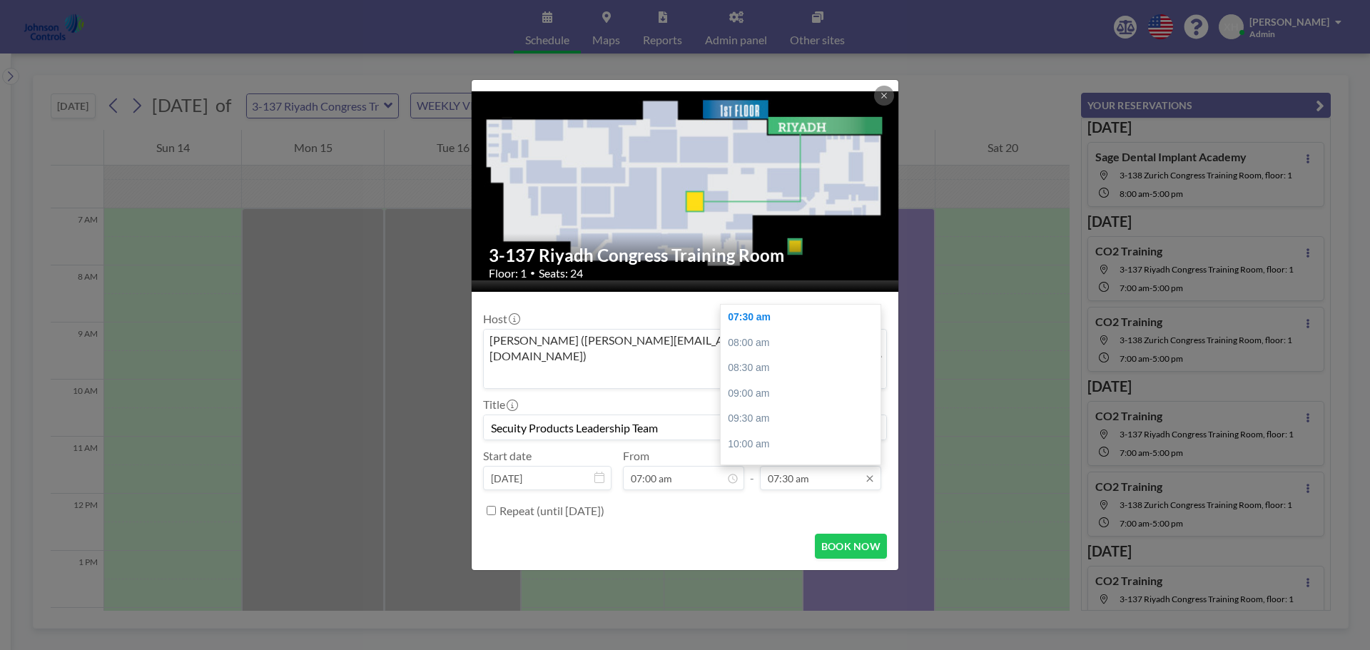
click at [829, 466] on input "07:30 am" at bounding box center [820, 478] width 121 height 24
click at [763, 359] on div "07:00 pm" at bounding box center [804, 372] width 167 height 26
type input "07:00 pm"
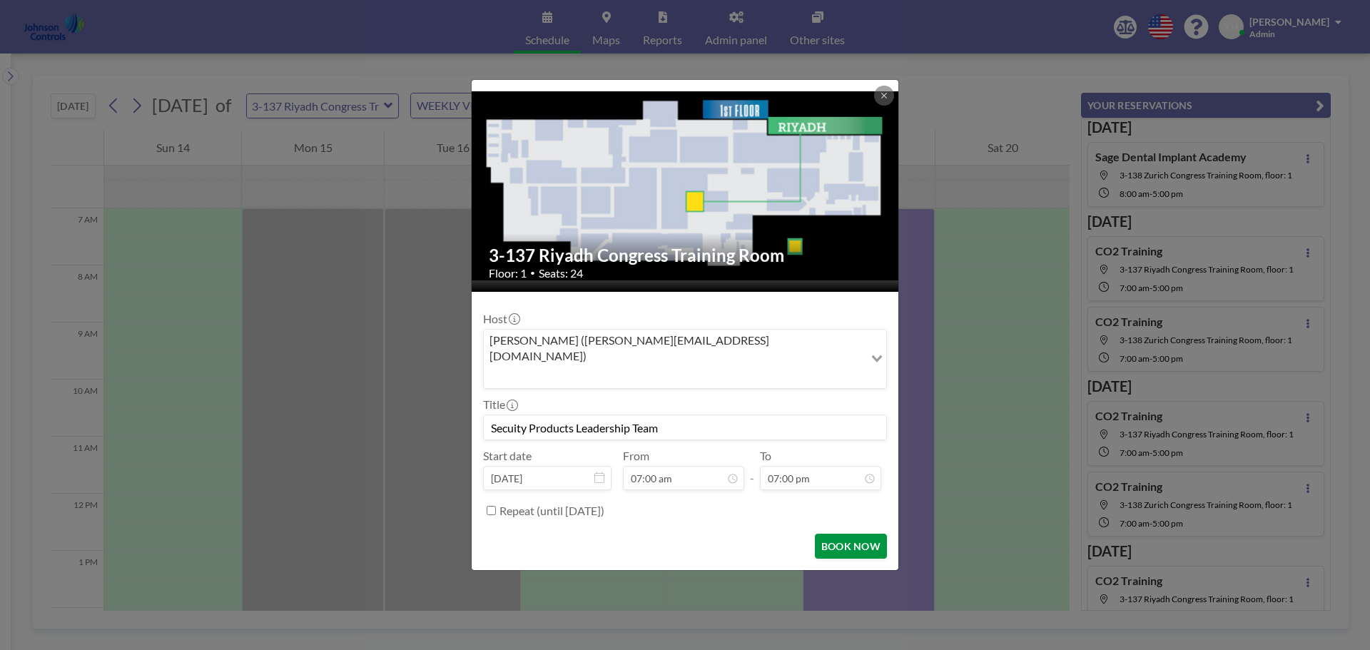
click at [834, 534] on button "BOOK NOW" at bounding box center [851, 546] width 72 height 25
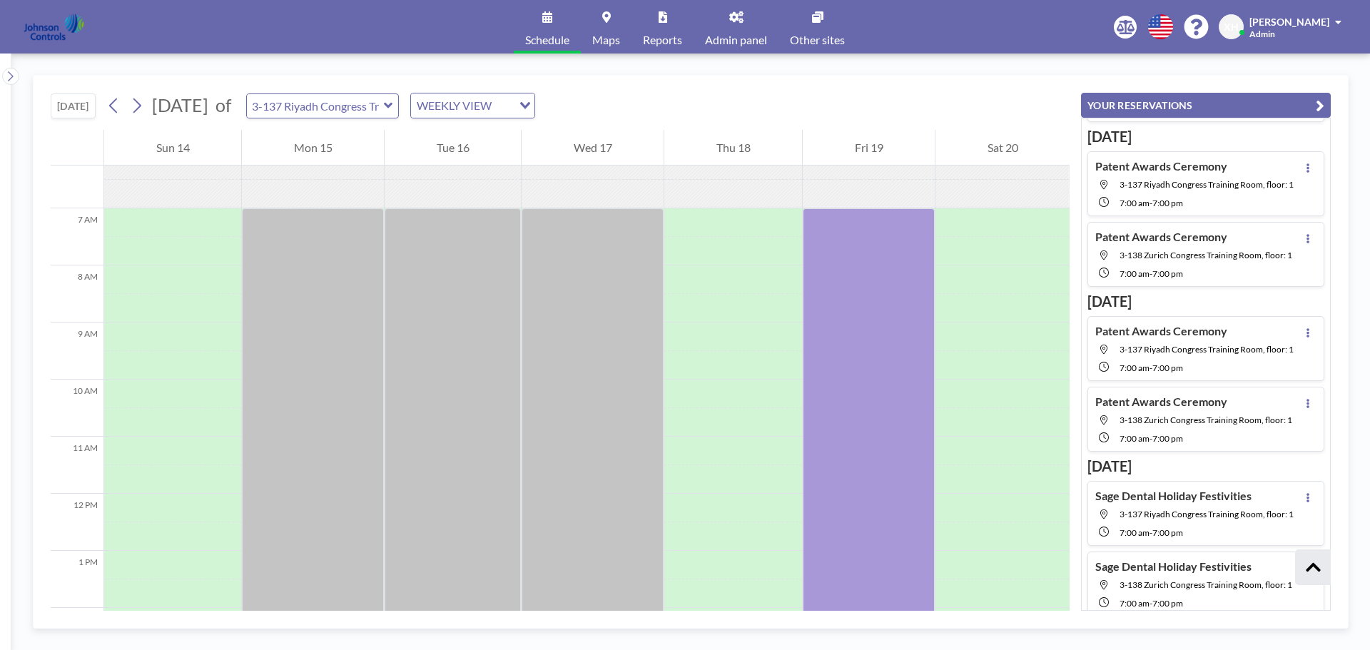
scroll to position [1007, 0]
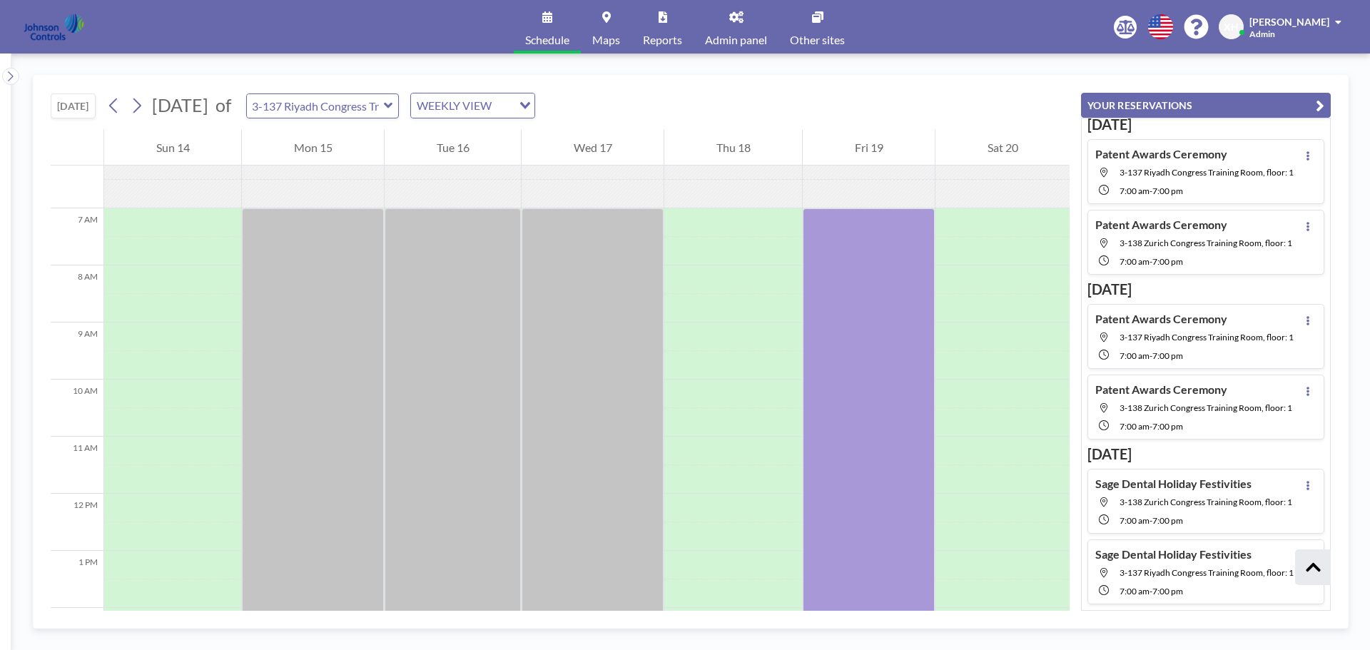
click at [1320, 103] on icon "button" at bounding box center [1320, 105] width 9 height 17
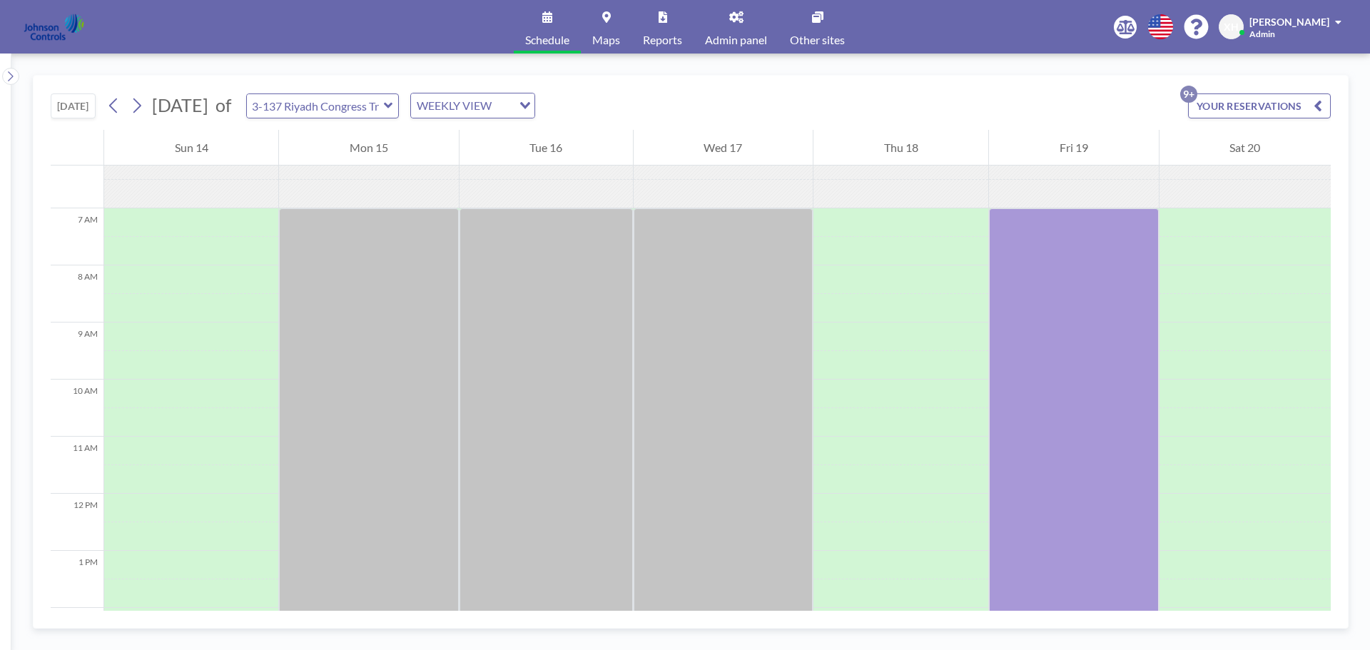
click at [1317, 105] on icon "button" at bounding box center [1318, 105] width 9 height 17
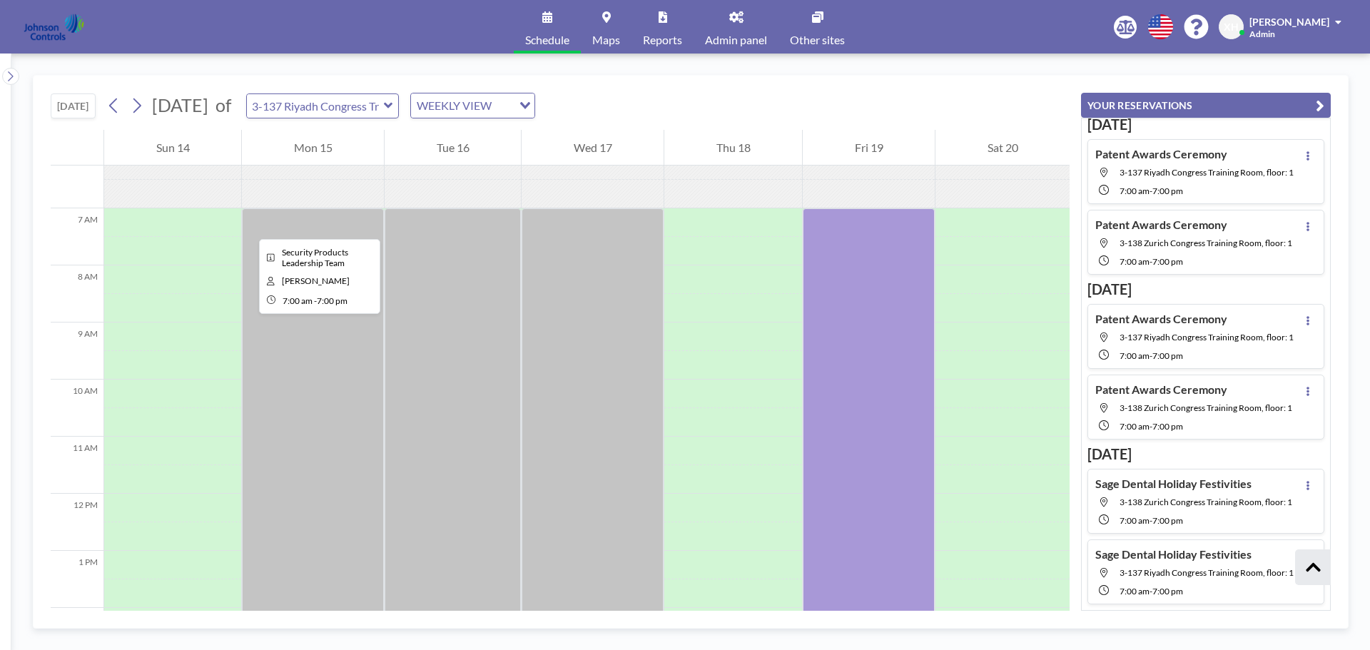
click at [248, 226] on div at bounding box center [313, 550] width 142 height 685
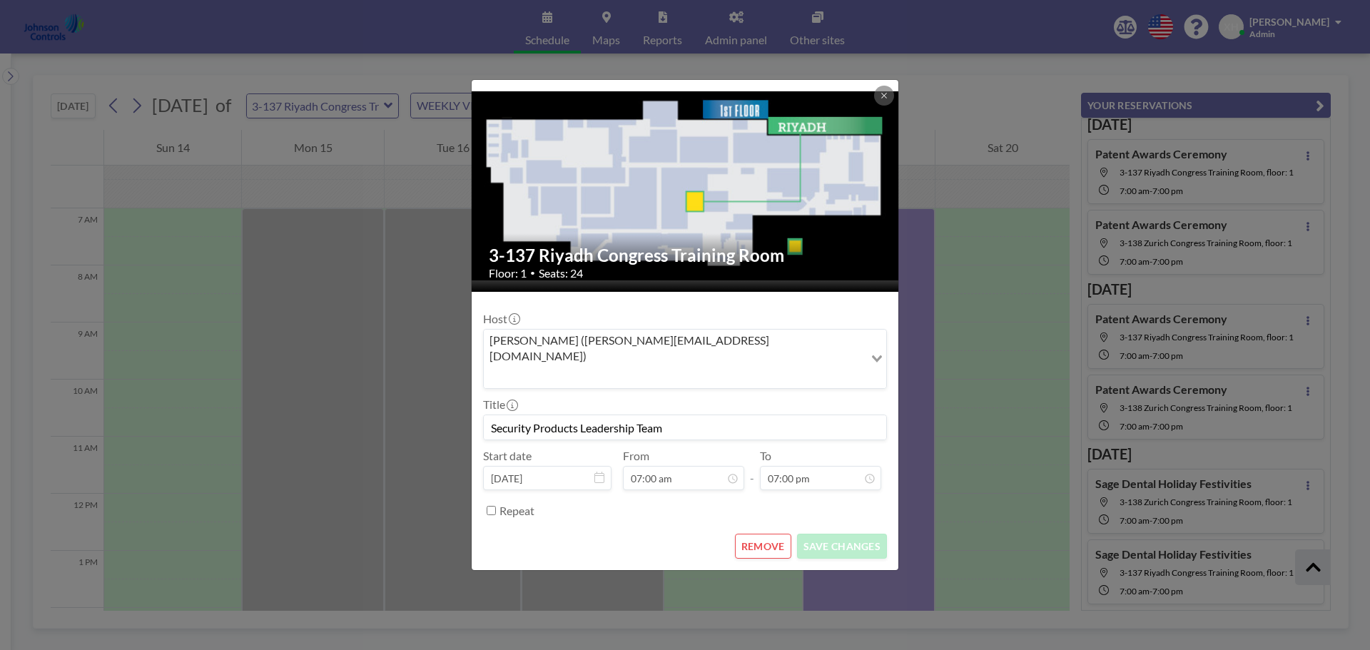
click at [371, 438] on div "3-137 Riyadh Congress Training Room Floor: 1 • Seats: 24 Host Shirl Madison (sh…" at bounding box center [685, 325] width 1370 height 650
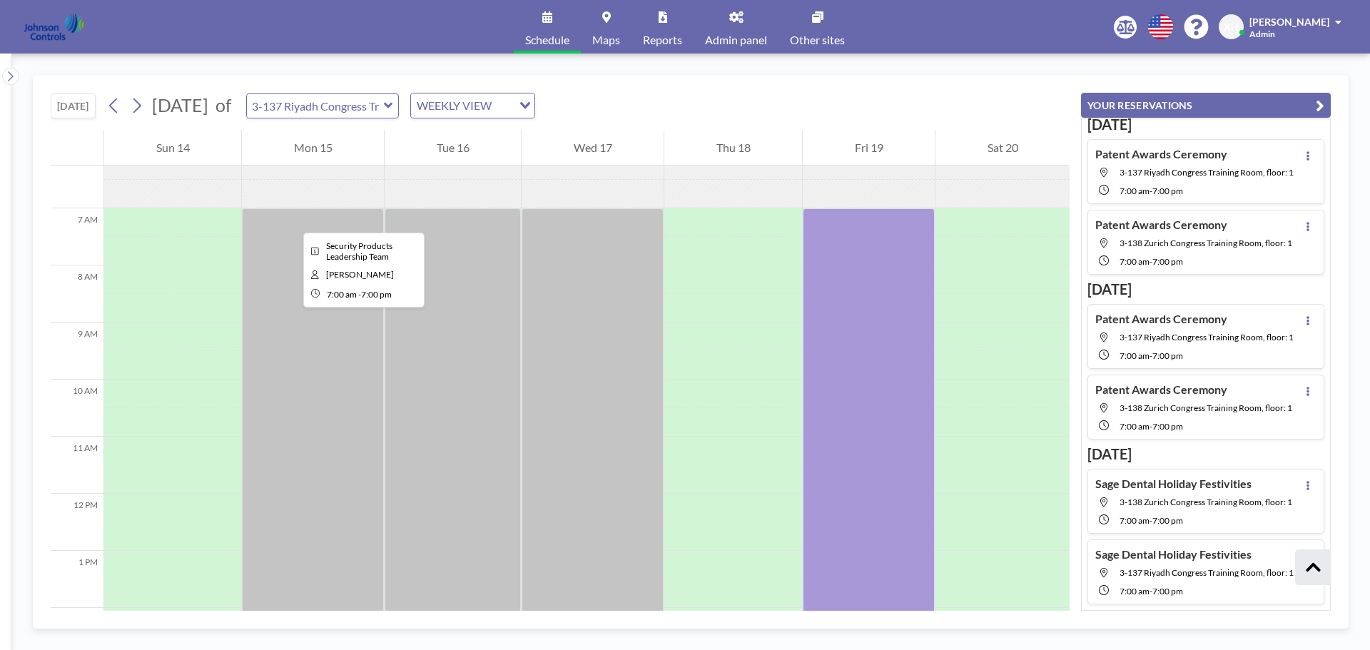
click at [292, 220] on div at bounding box center [313, 550] width 142 height 685
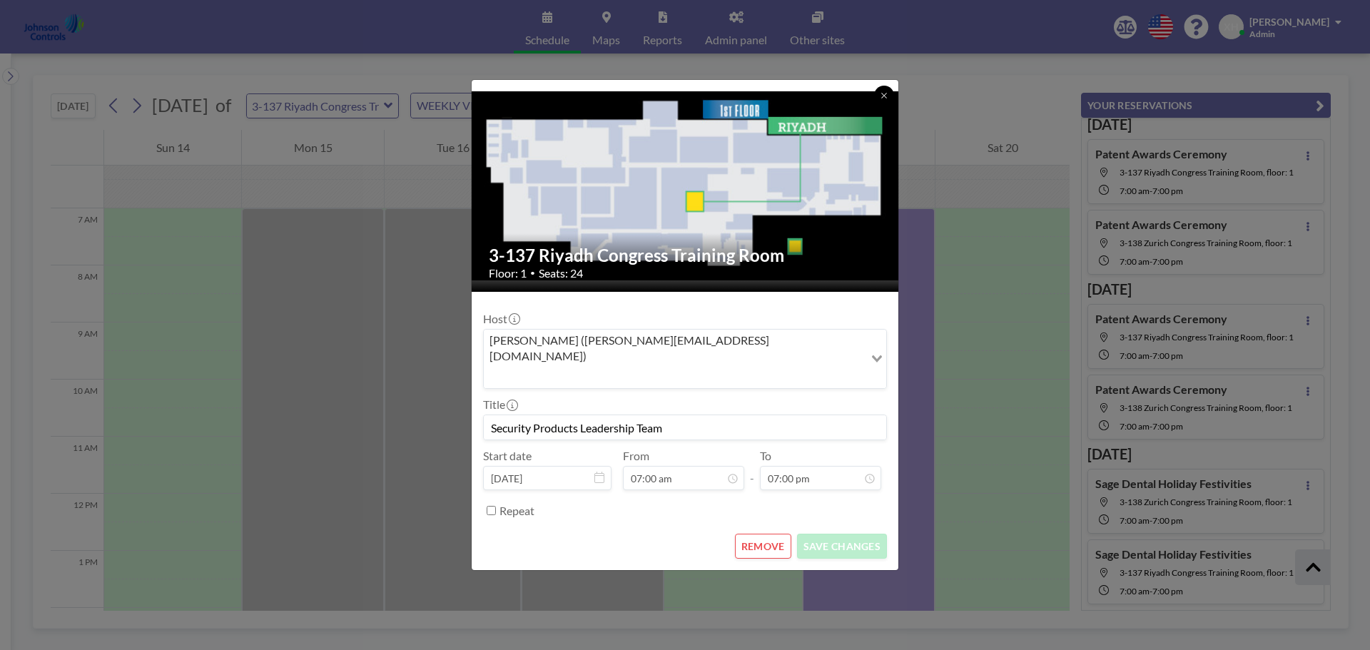
click at [885, 100] on icon at bounding box center [884, 95] width 9 height 9
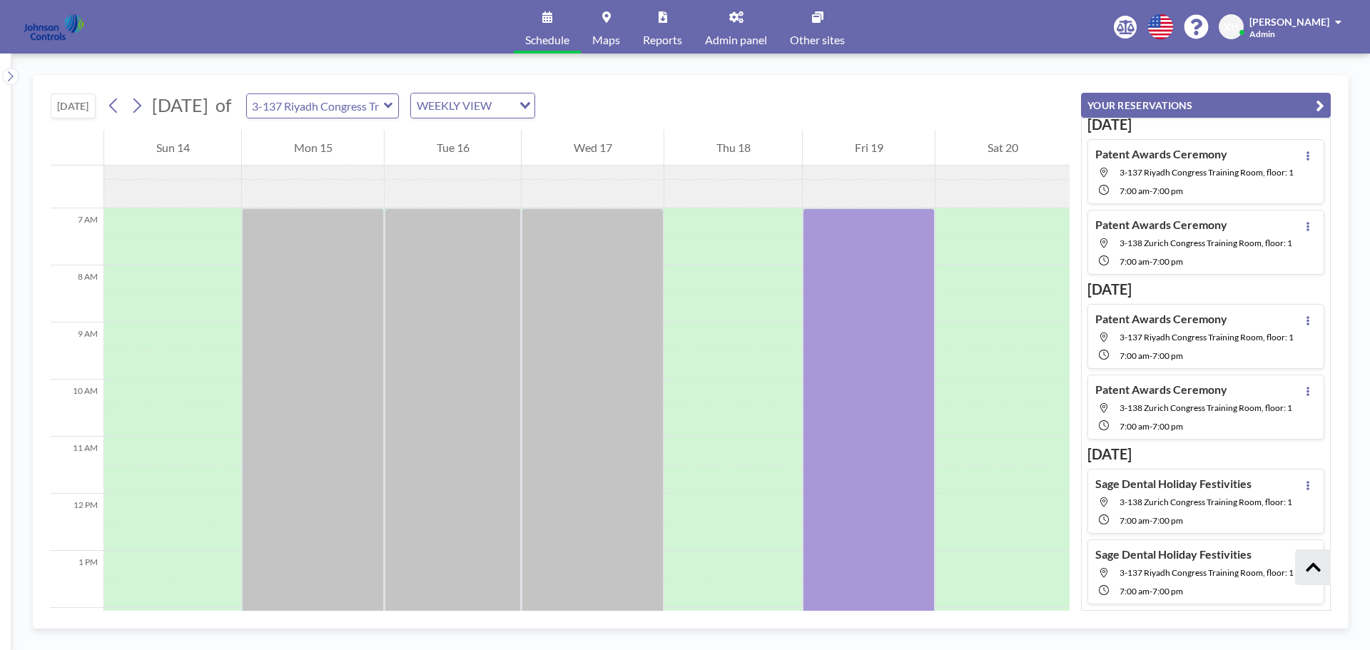
click at [1320, 105] on icon "button" at bounding box center [1320, 105] width 9 height 17
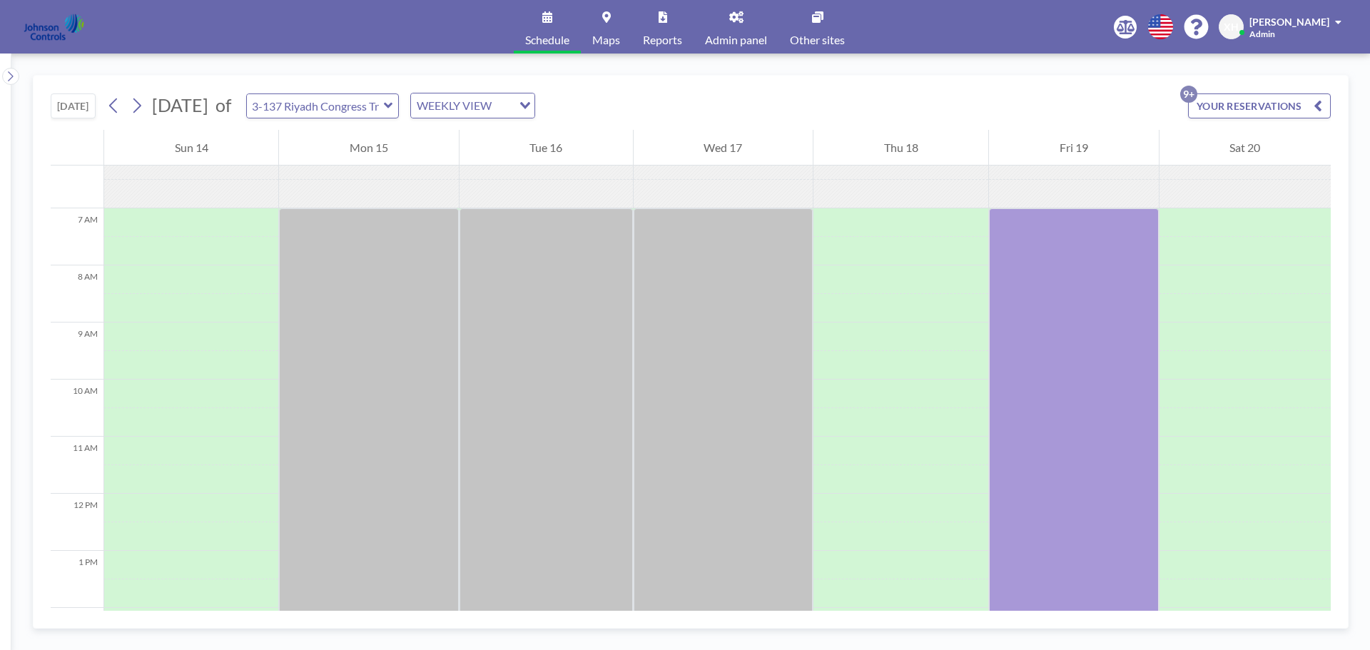
click at [1318, 105] on icon "button" at bounding box center [1318, 105] width 9 height 17
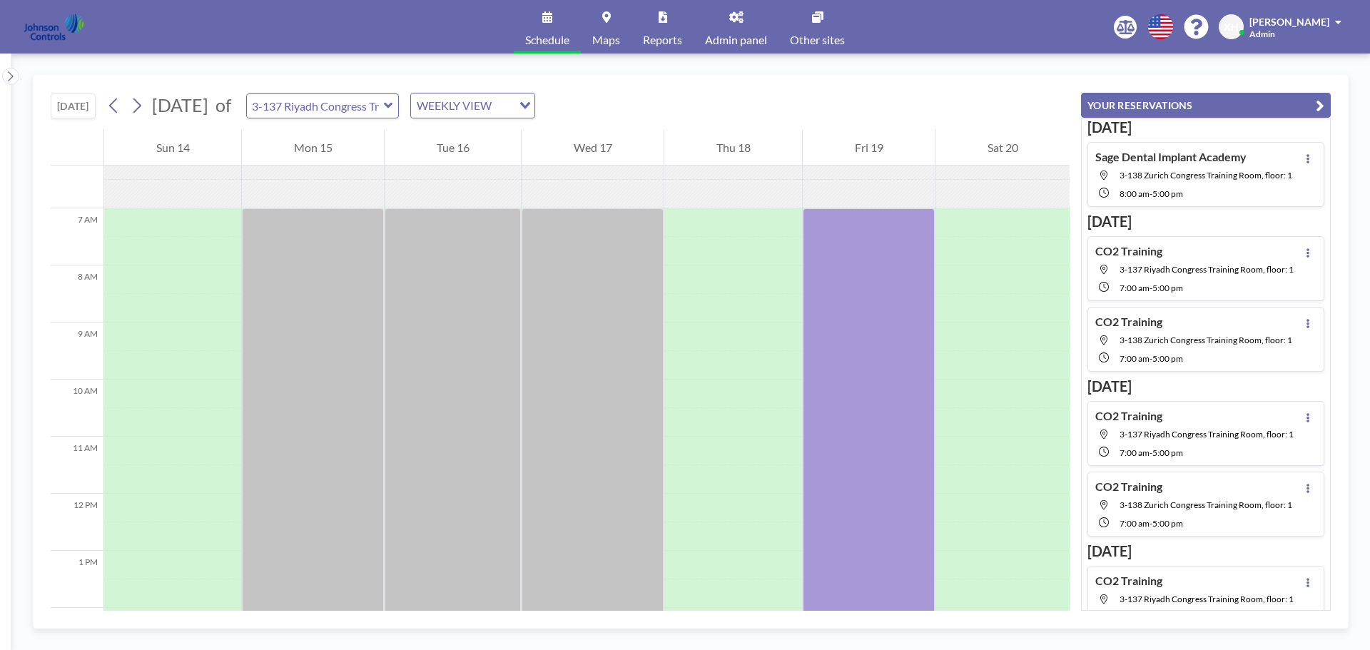
click at [729, 20] on link "Admin panel" at bounding box center [736, 27] width 85 height 54
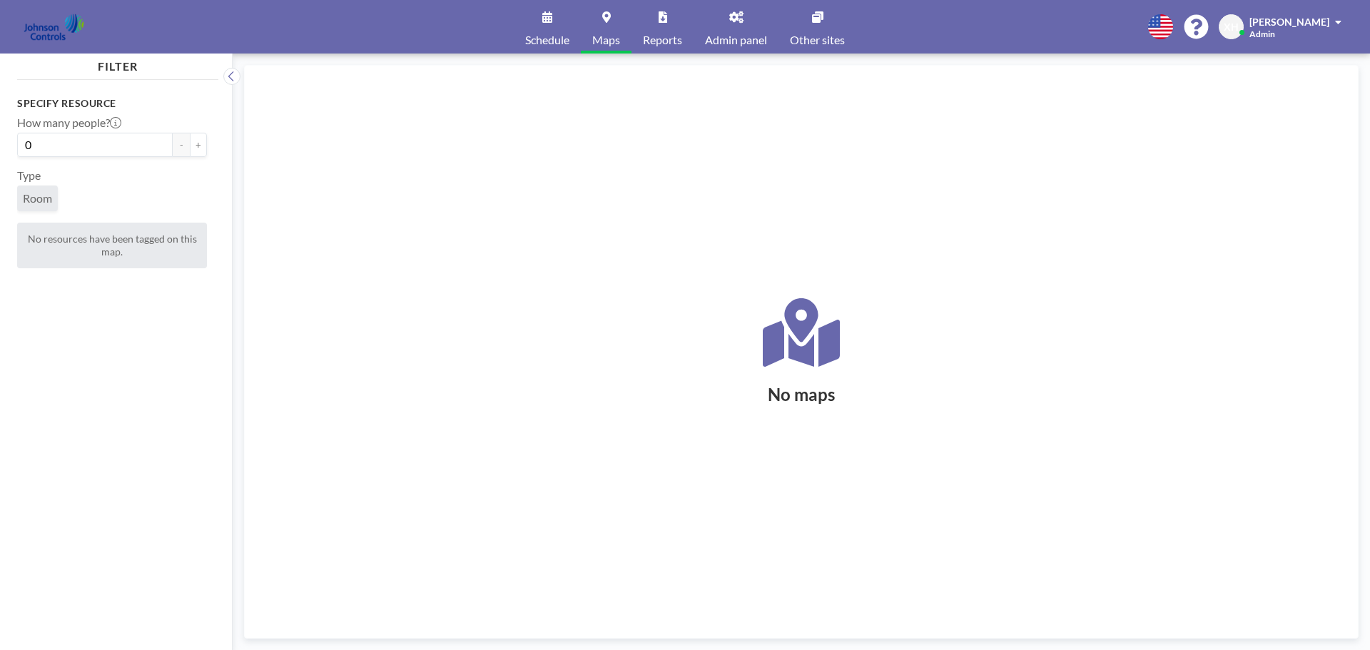
click at [548, 25] on link "Schedule" at bounding box center [547, 27] width 67 height 54
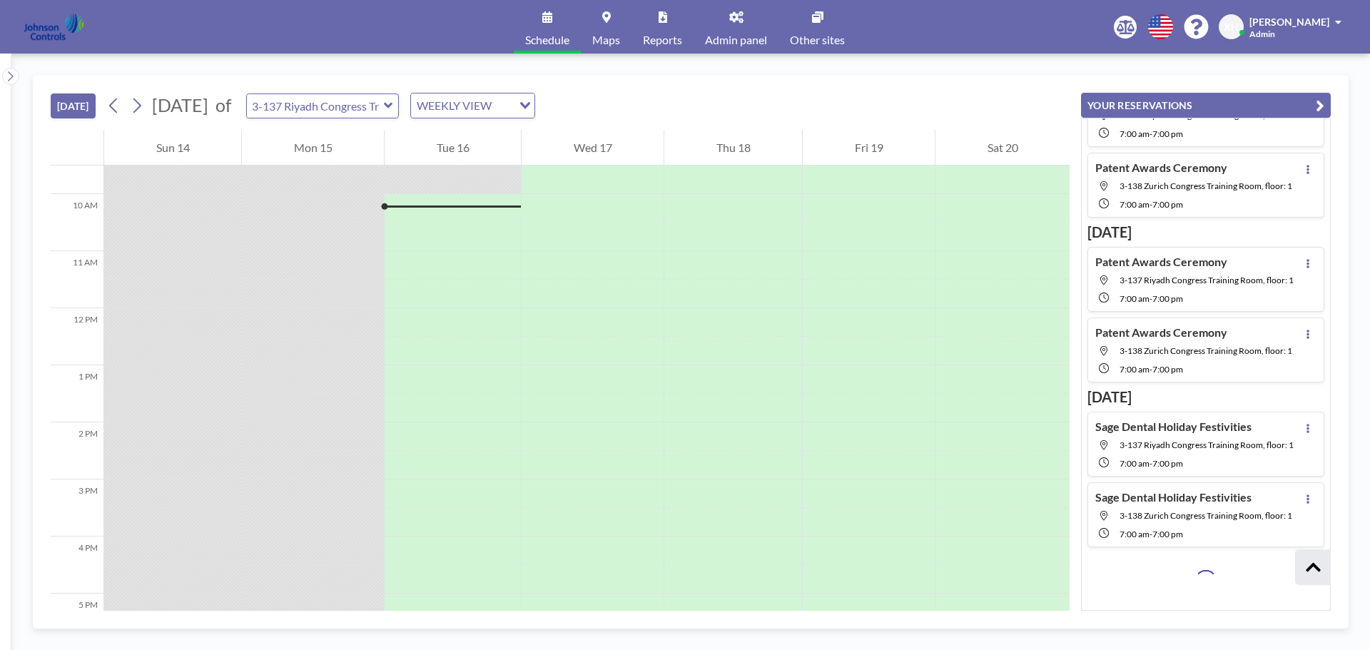
scroll to position [1007, 0]
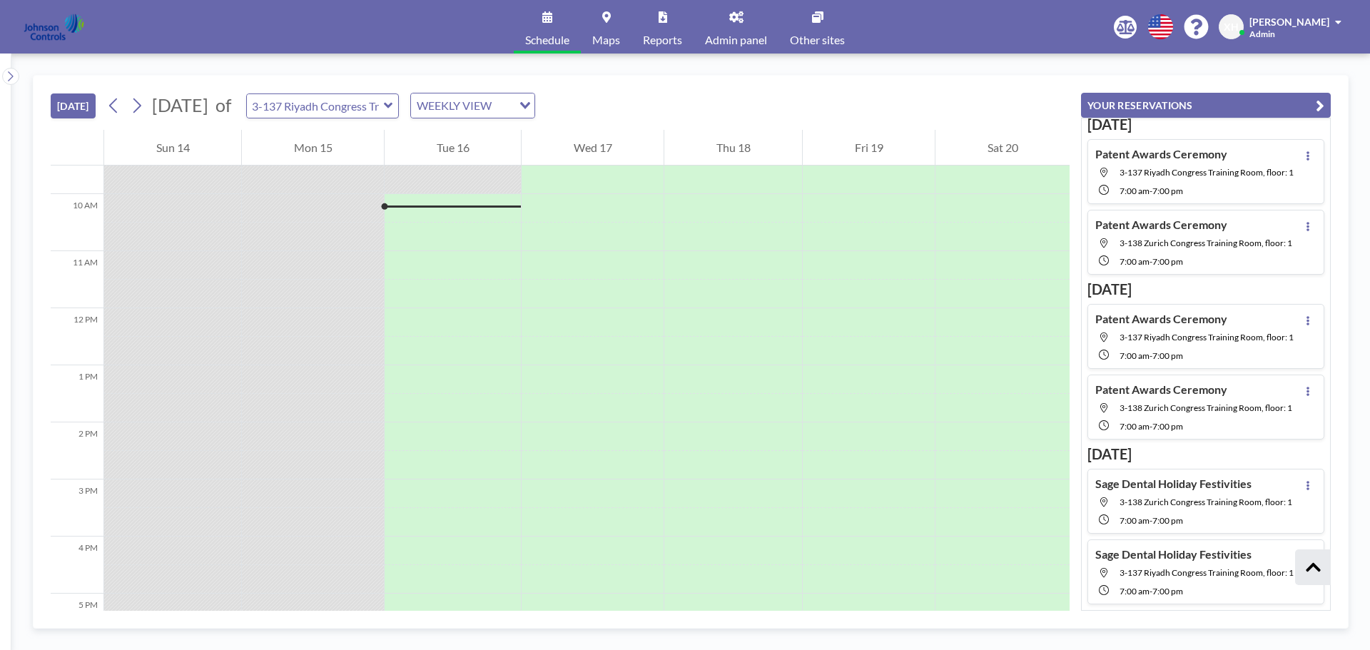
click at [1134, 447] on h3 "[DATE]" at bounding box center [1206, 454] width 237 height 18
click at [1316, 102] on icon "button" at bounding box center [1320, 105] width 9 height 17
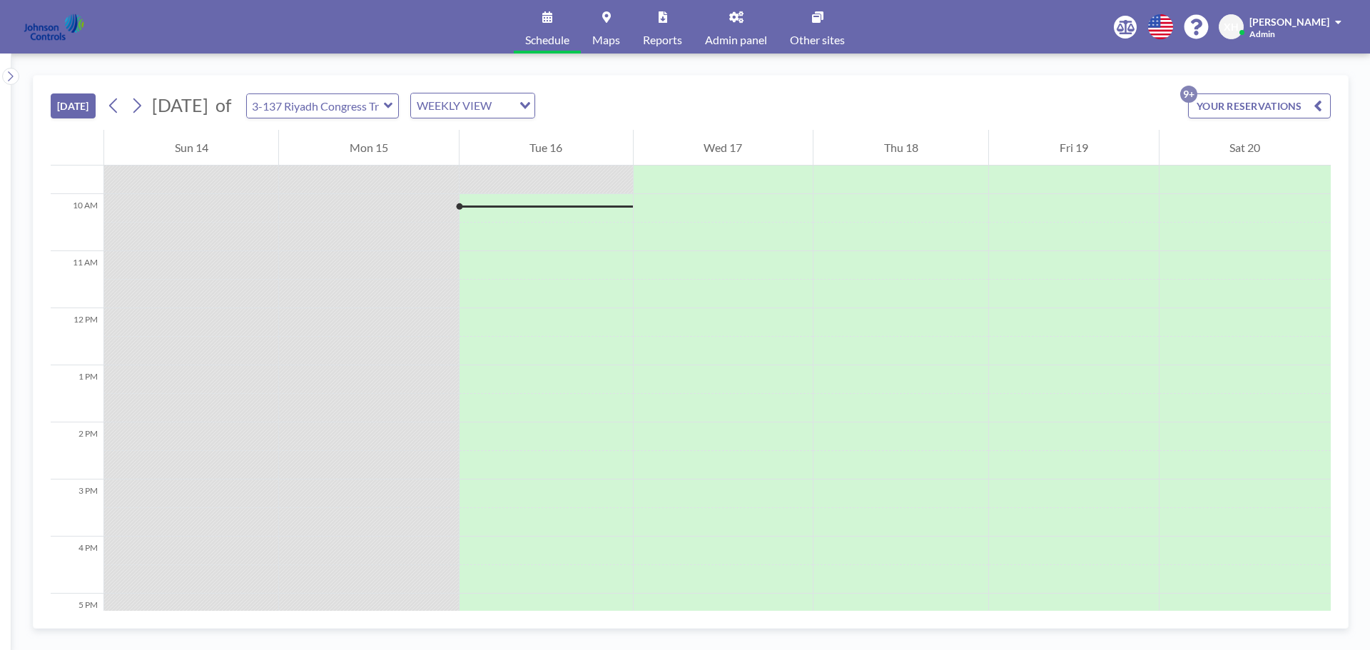
click at [1335, 21] on span at bounding box center [1338, 22] width 6 height 10
click at [1305, 22] on span "[PERSON_NAME]" at bounding box center [1290, 22] width 80 height 12
click at [1244, 25] on span "XH" at bounding box center [1231, 26] width 25 height 25
click at [1165, 26] on div "English Polski 日本語 Española XH Xavier Ham Admin Profile Log out" at bounding box center [1230, 26] width 233 height 25
click at [1135, 29] on icon at bounding box center [1126, 27] width 18 height 14
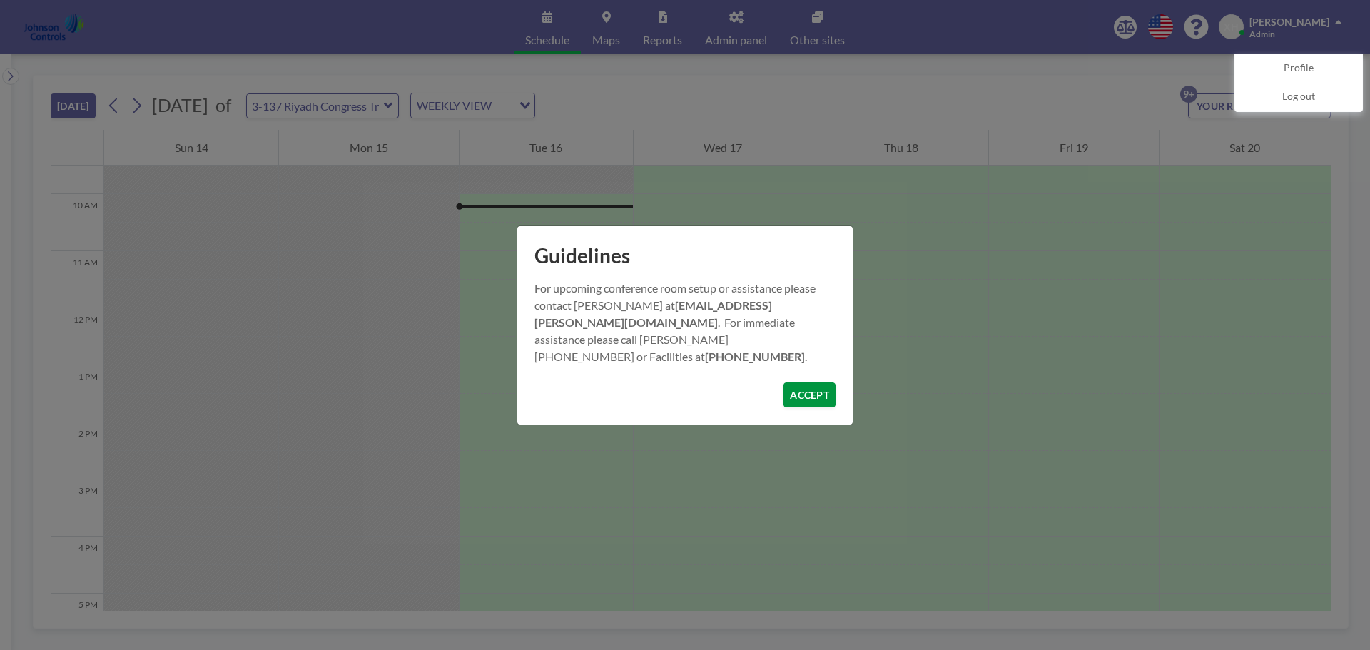
click at [812, 390] on button "ACCEPT" at bounding box center [810, 395] width 52 height 25
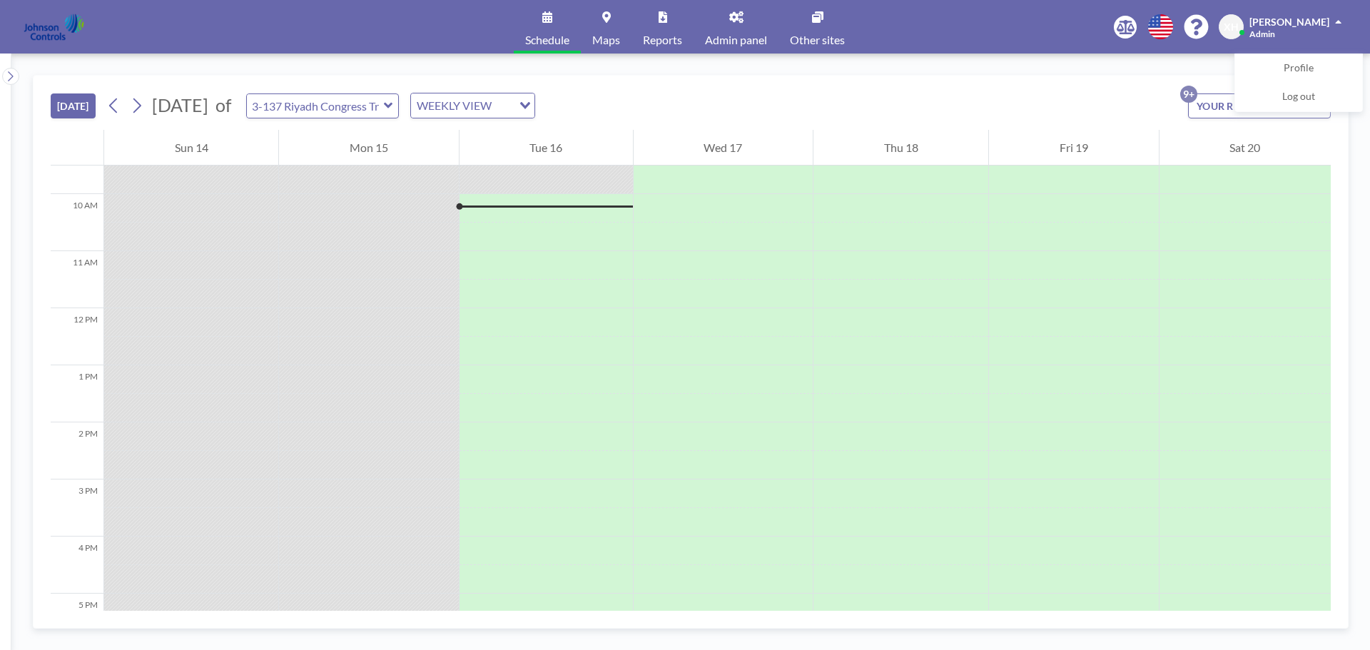
click at [655, 14] on link "Reports" at bounding box center [663, 27] width 62 height 54
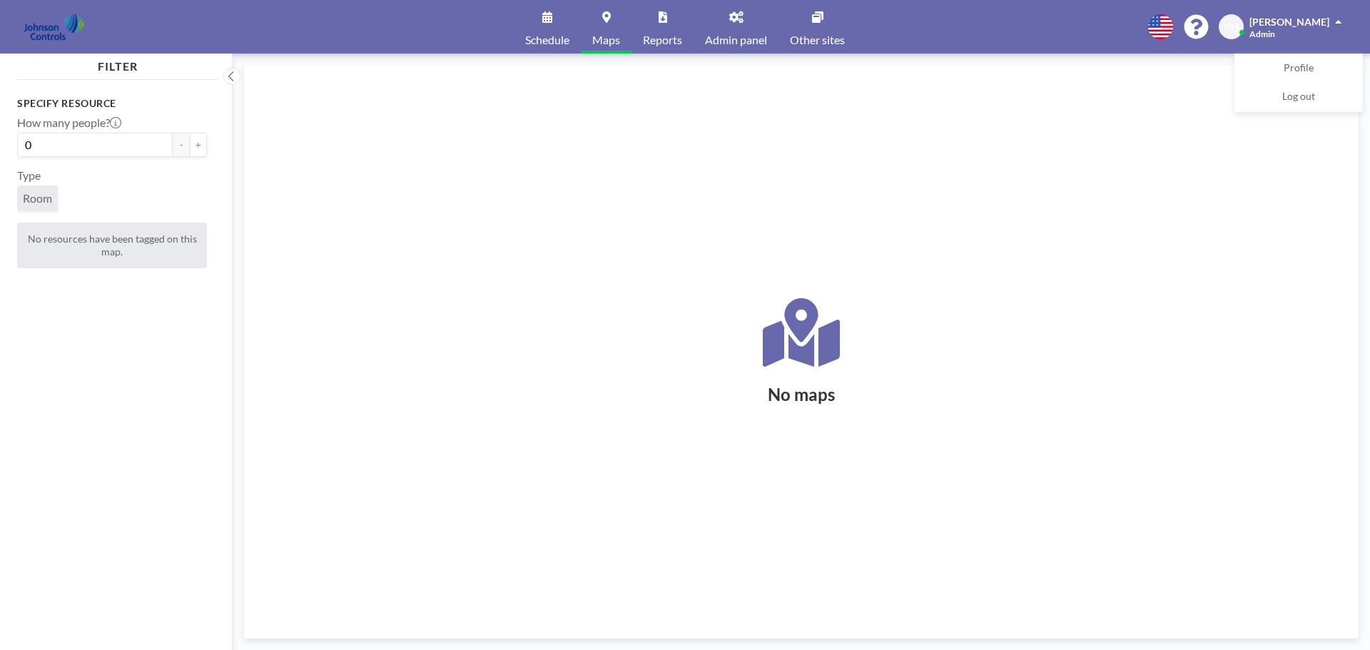
click at [546, 26] on link "Schedule" at bounding box center [547, 27] width 67 height 54
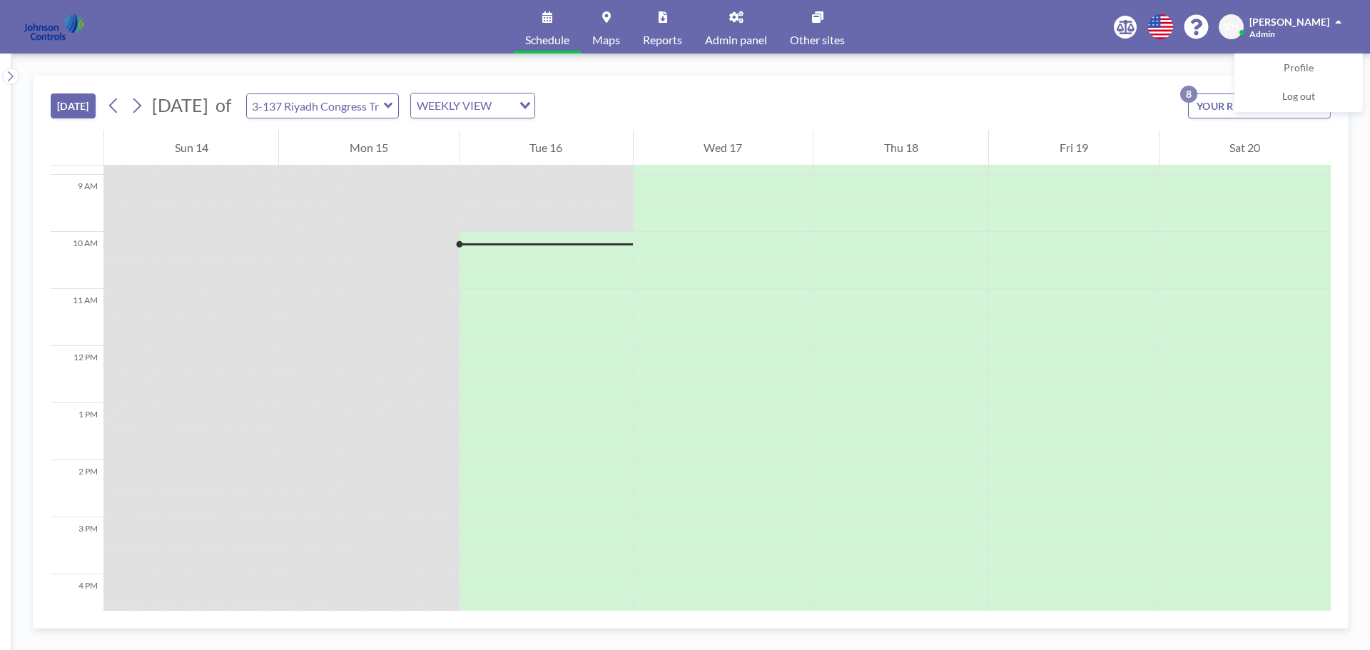
scroll to position [542, 0]
